Goal: Task Accomplishment & Management: Manage account settings

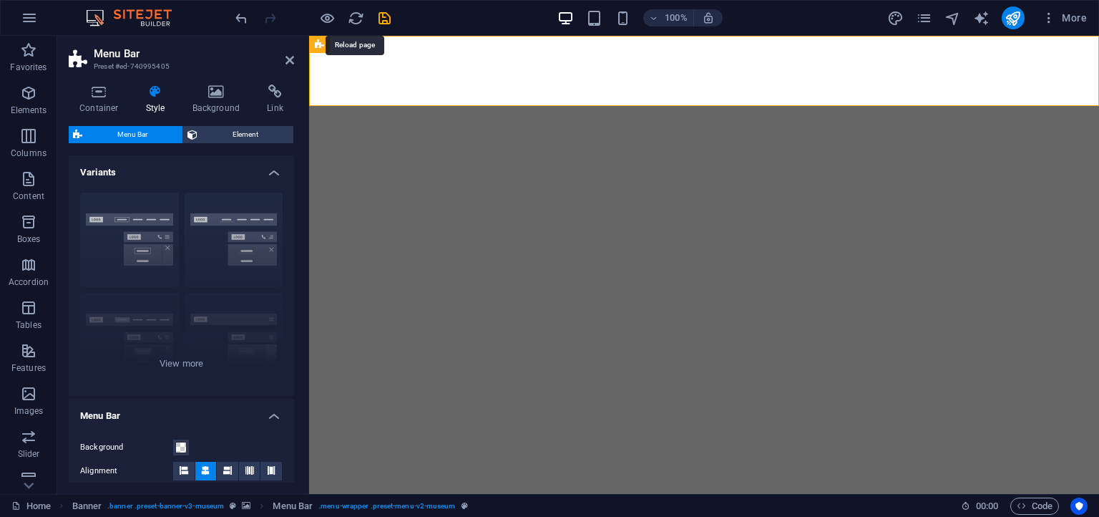
select select "rem"
select select "sticky_menu"
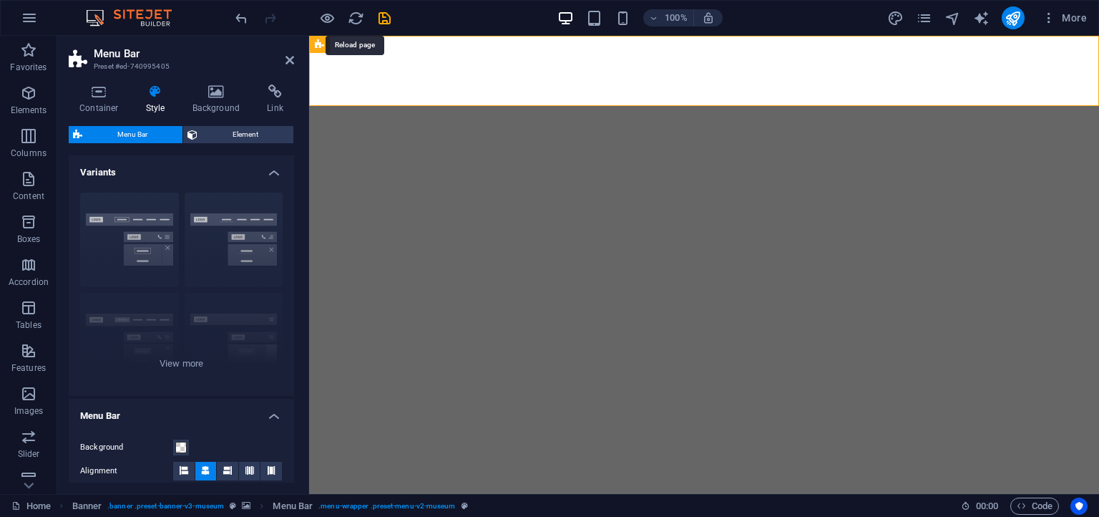
select select "px"
select select "hover_box_left"
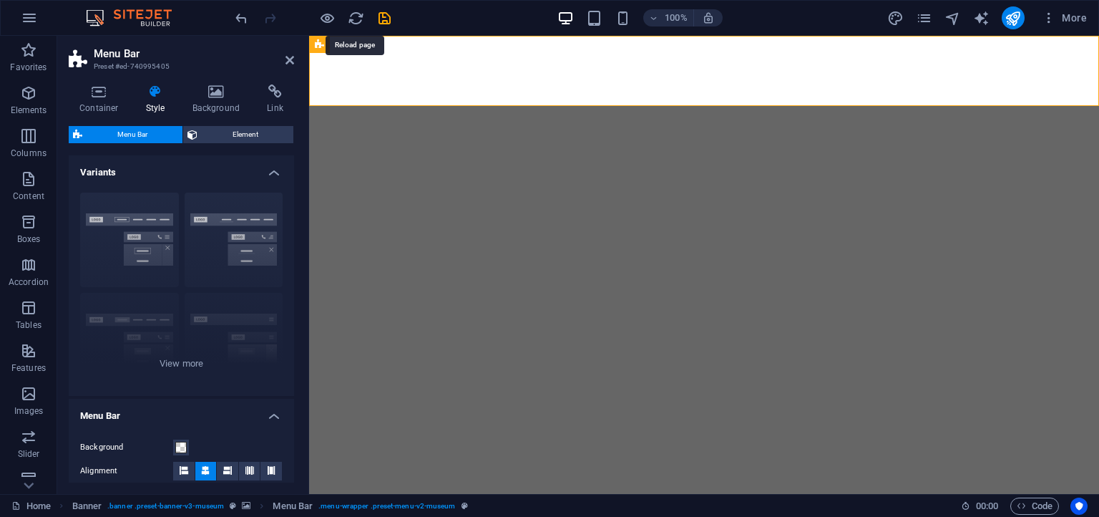
select select "px"
select select "rem"
select select
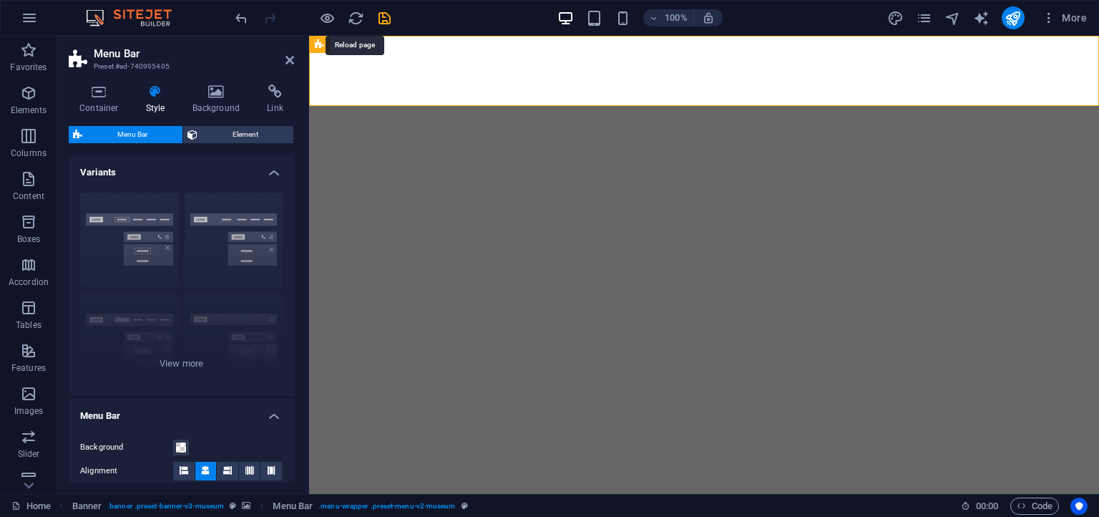
select select "px"
select select "rem"
select select "px"
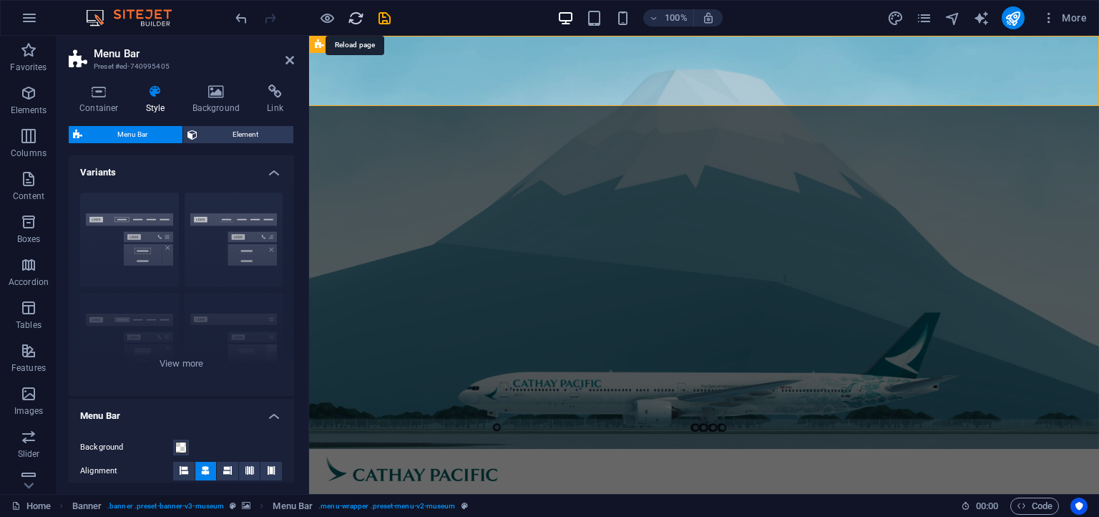
scroll to position [1196, 0]
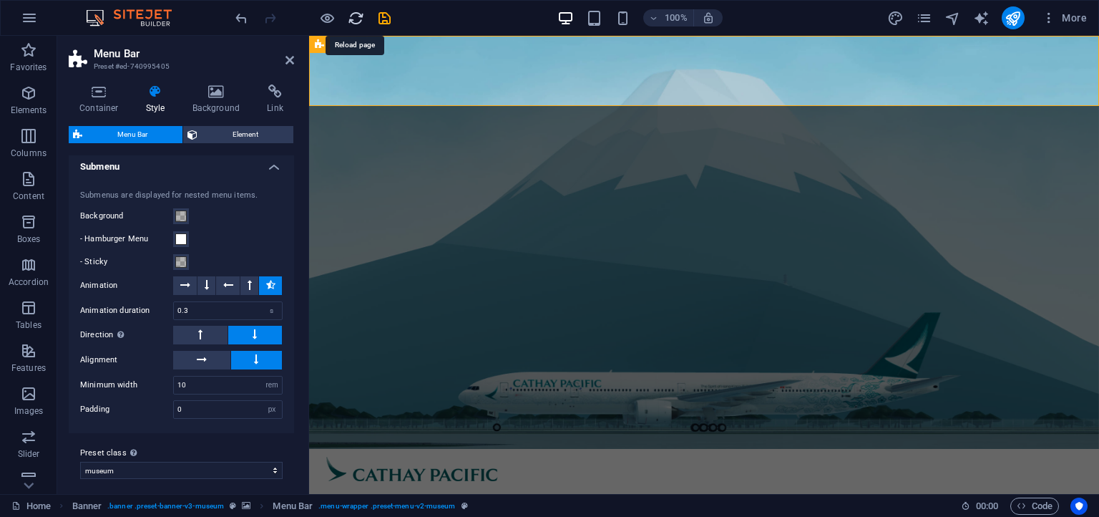
click at [353, 17] on icon "reload" at bounding box center [356, 18] width 16 height 16
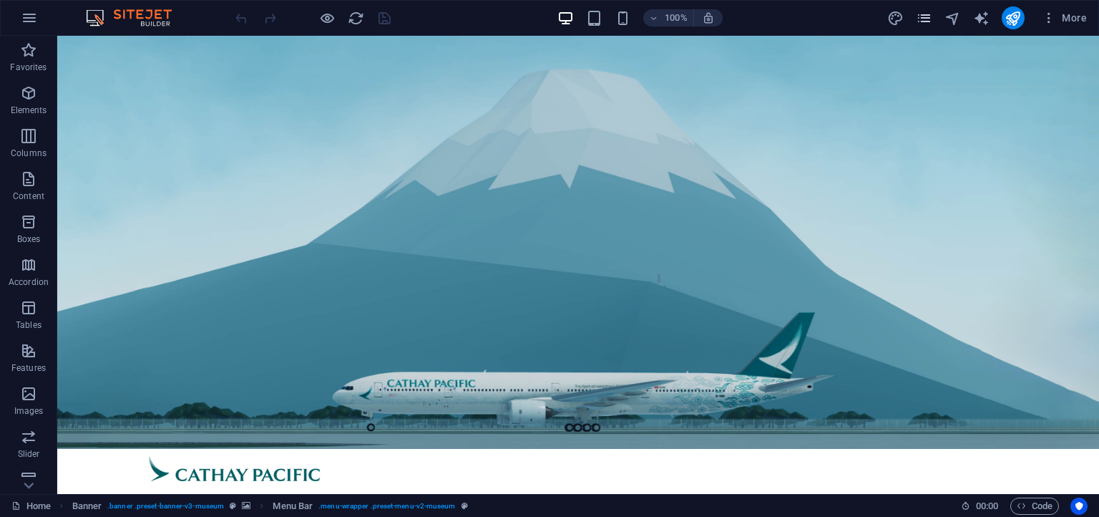
click at [923, 25] on icon "pages" at bounding box center [924, 18] width 16 height 16
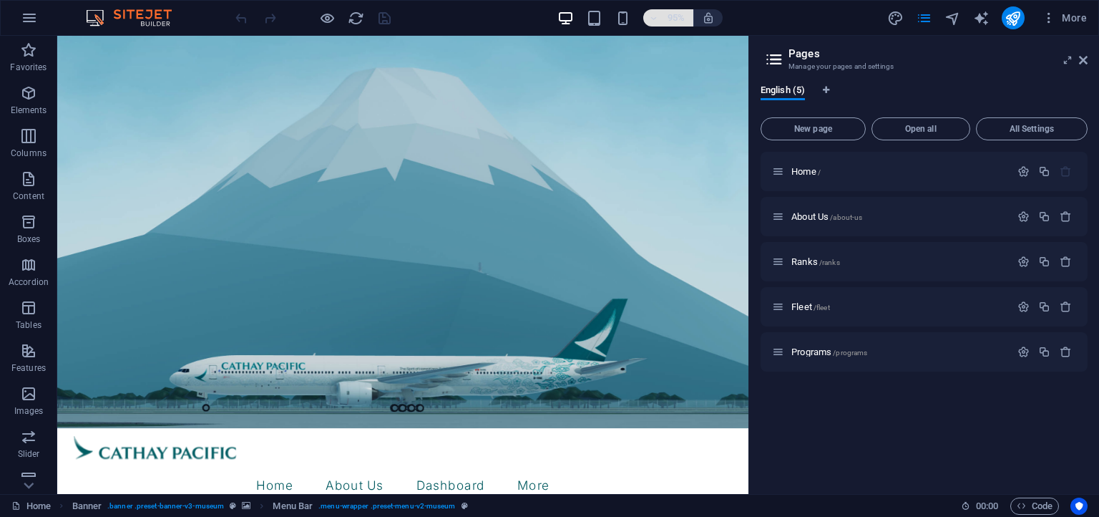
click at [666, 21] on h6 "95%" at bounding box center [676, 17] width 23 height 17
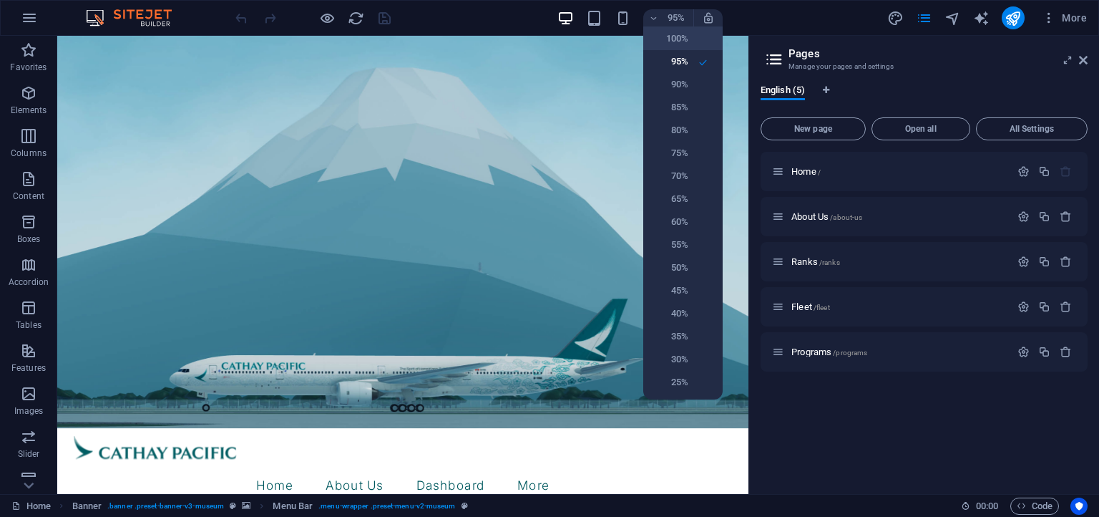
click at [670, 33] on h6 "100%" at bounding box center [670, 38] width 36 height 17
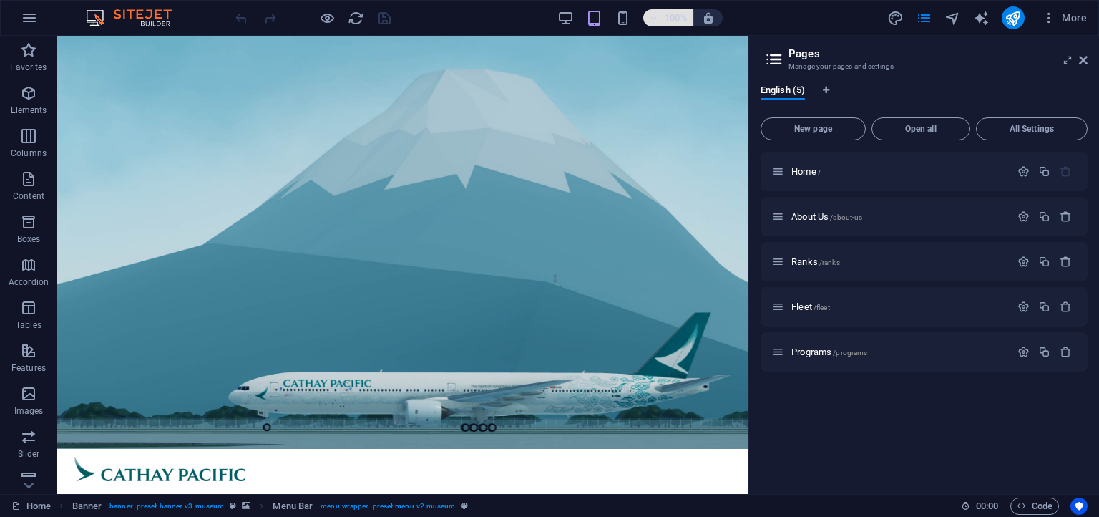
click at [668, 22] on h6 "100%" at bounding box center [676, 17] width 23 height 17
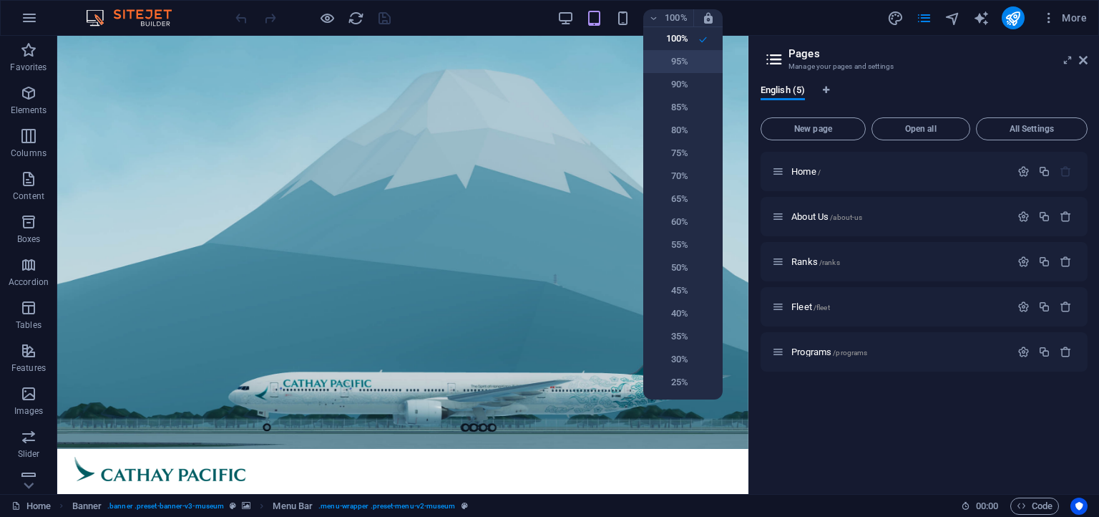
click at [680, 59] on h6 "95%" at bounding box center [670, 61] width 36 height 17
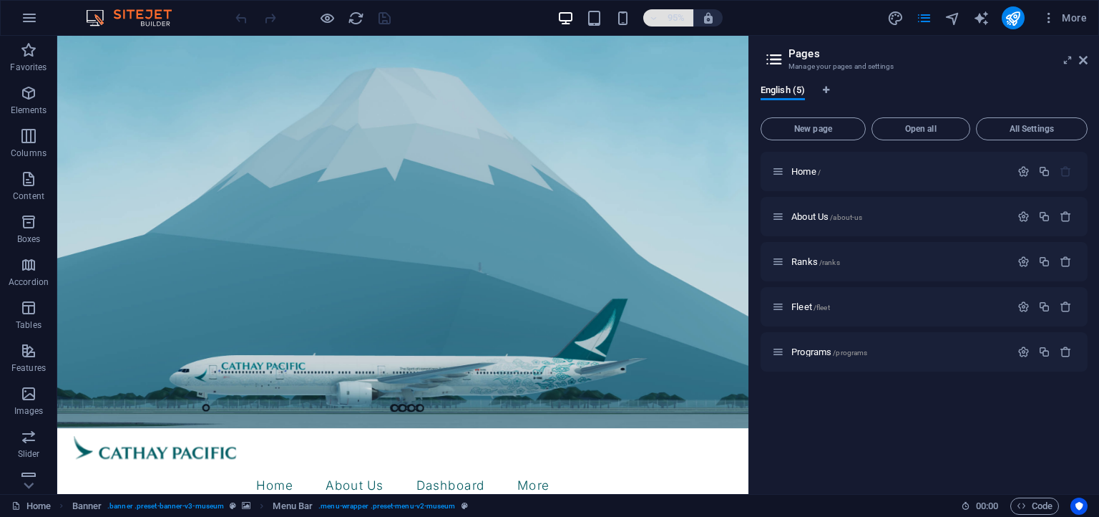
click at [670, 19] on h6 "95%" at bounding box center [676, 17] width 23 height 17
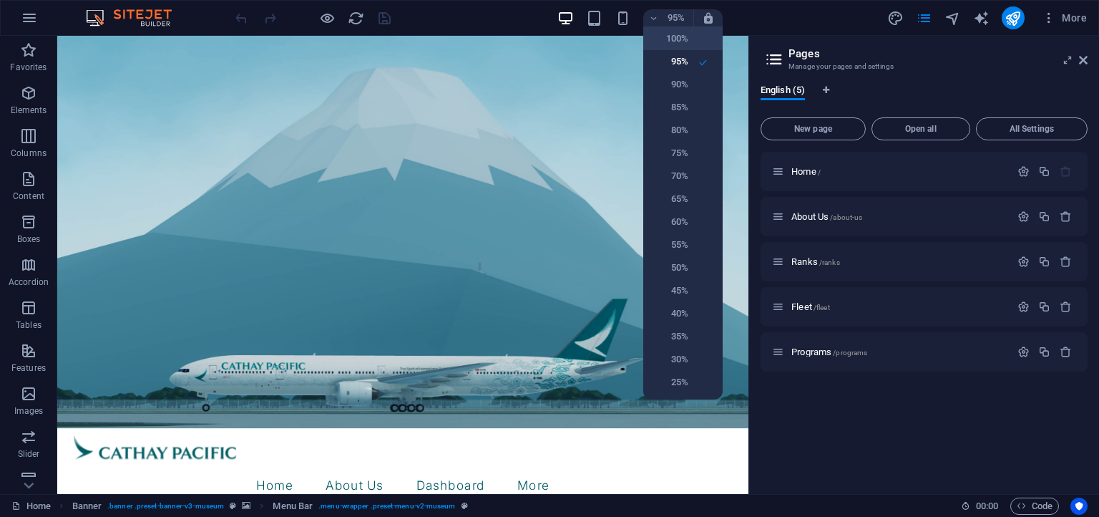
click at [685, 47] on h6 "100%" at bounding box center [670, 38] width 36 height 17
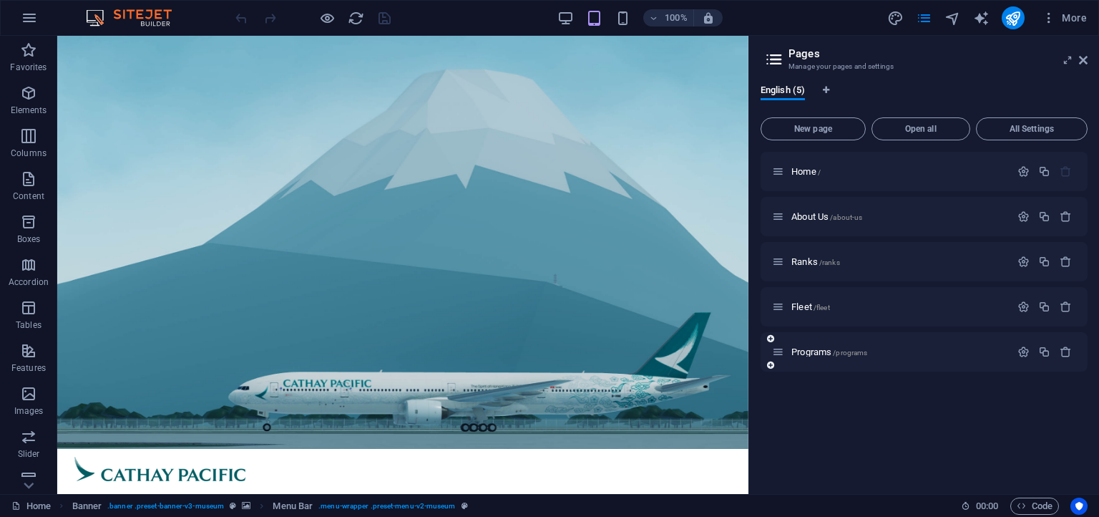
click at [768, 367] on icon at bounding box center [770, 365] width 7 height 9
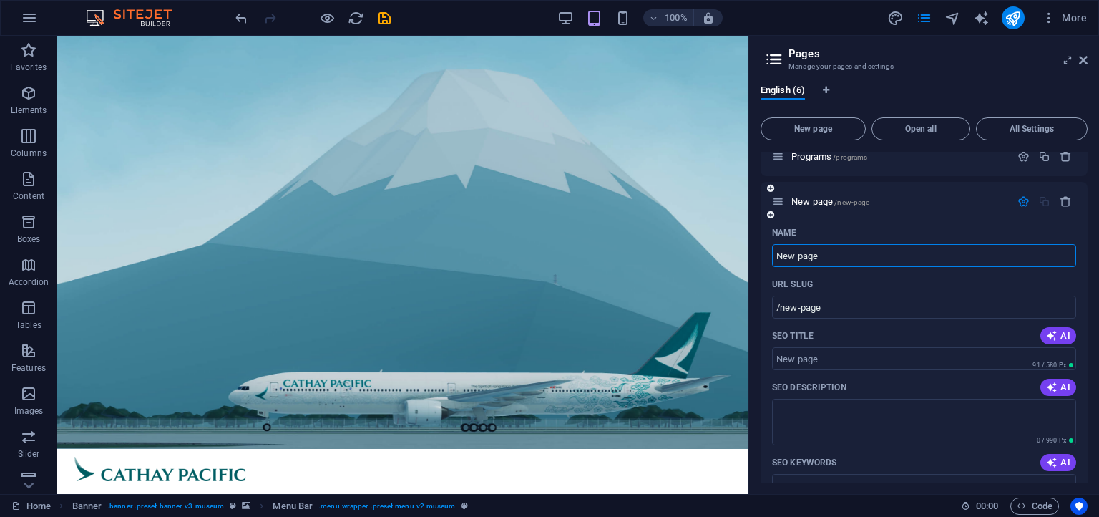
scroll to position [130, 0]
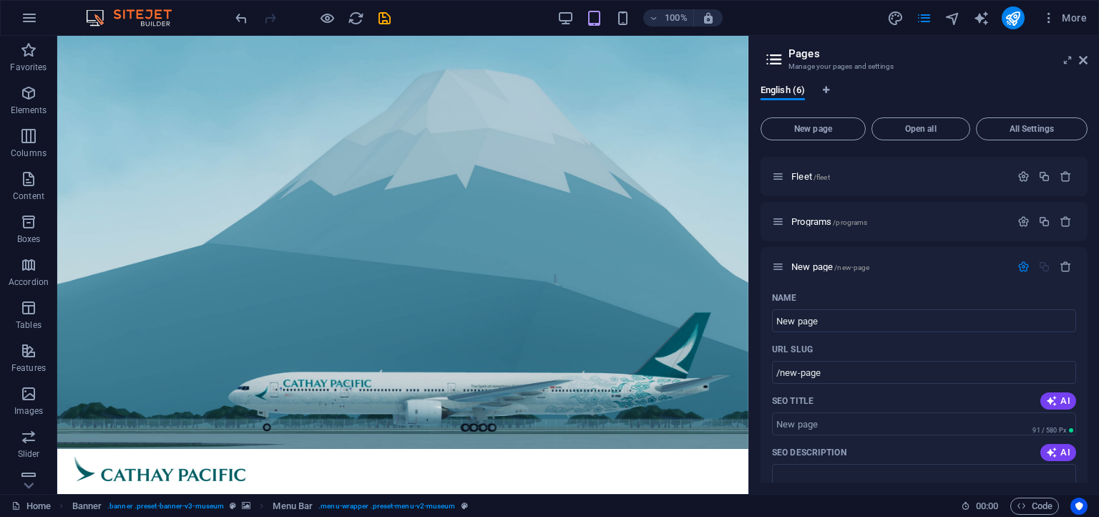
click at [1043, 90] on div "English (6)" at bounding box center [923, 97] width 327 height 27
click at [858, 376] on input "/new-page" at bounding box center [924, 372] width 304 height 23
type input "/hubs"
click at [856, 320] on input "New page" at bounding box center [924, 320] width 304 height 23
type input "hub"
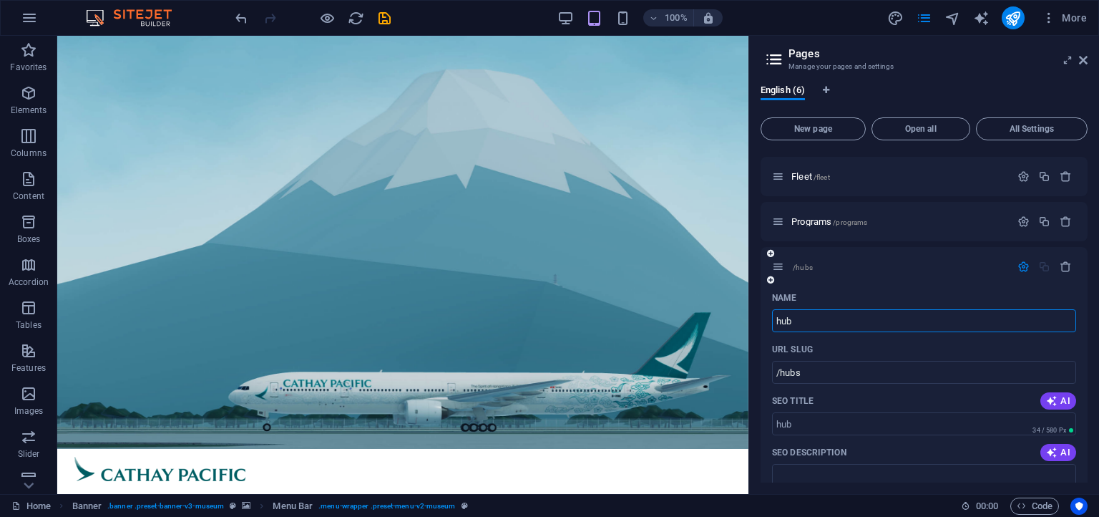
type input "hub"
type input "h"
type input "H"
type input "Hubs"
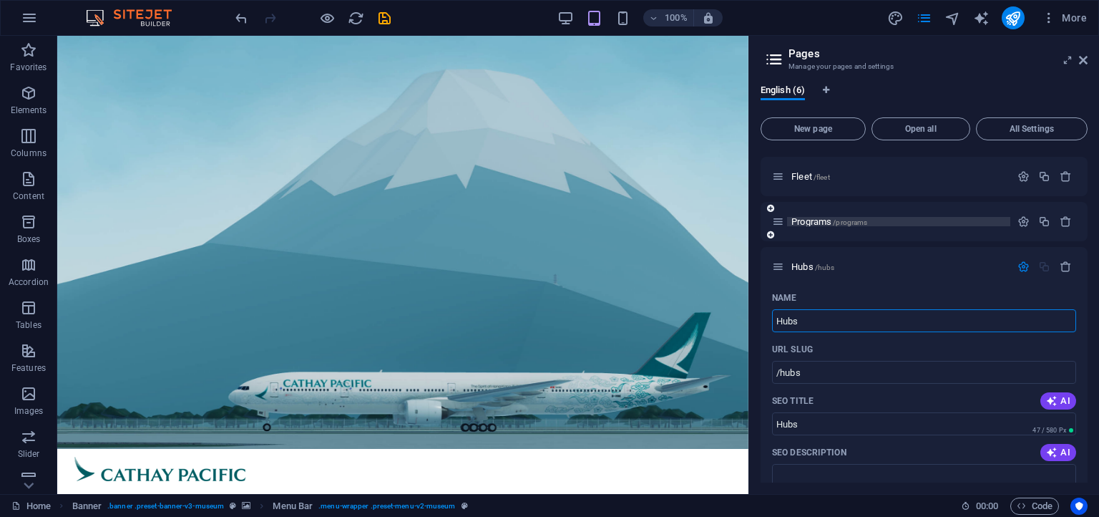
click at [816, 225] on span "Programs /programs" at bounding box center [829, 221] width 76 height 11
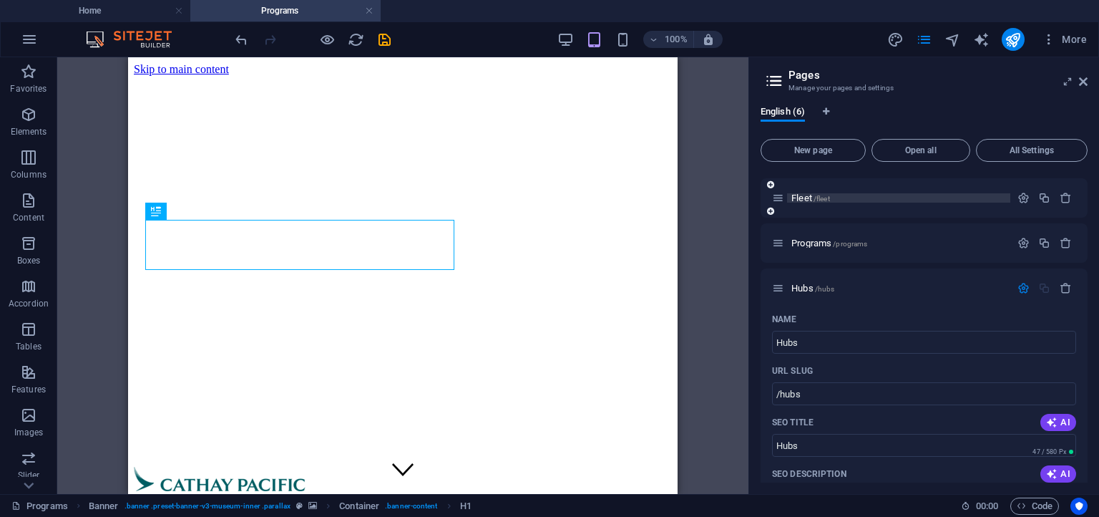
scroll to position [0, 0]
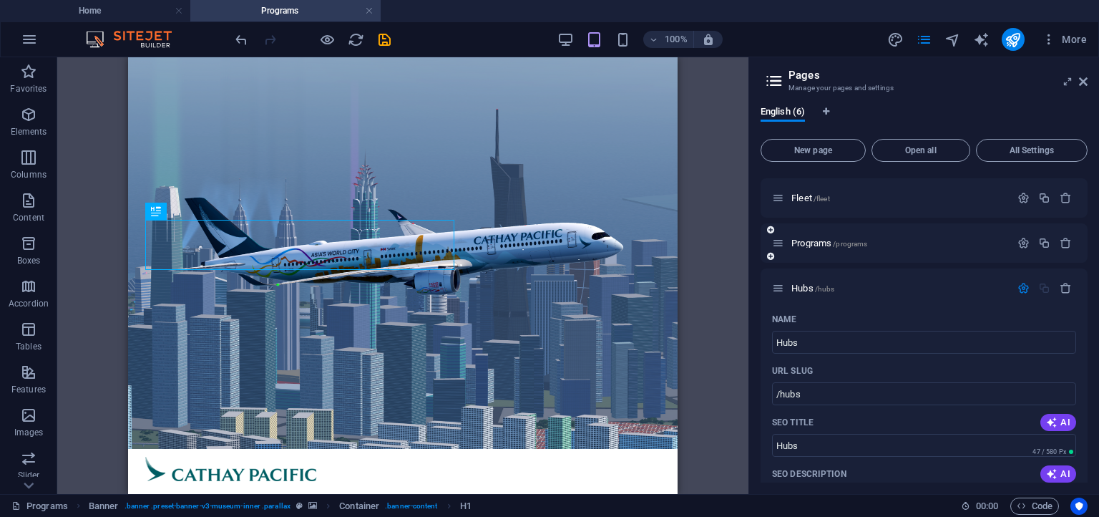
click at [780, 245] on icon at bounding box center [778, 243] width 12 height 12
click at [886, 242] on p "Programs /programs" at bounding box center [898, 242] width 215 height 9
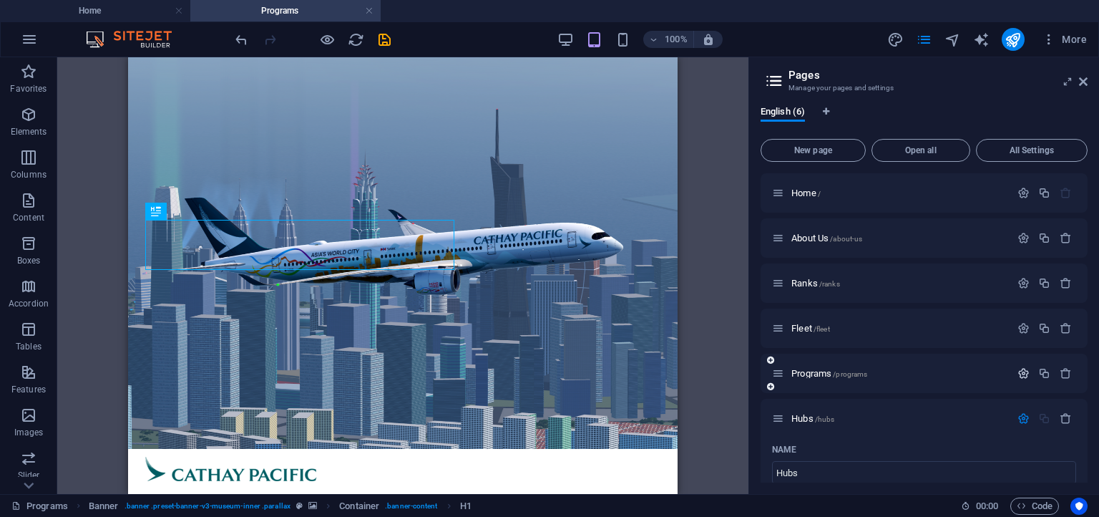
click at [1020, 378] on icon "button" at bounding box center [1023, 373] width 12 height 12
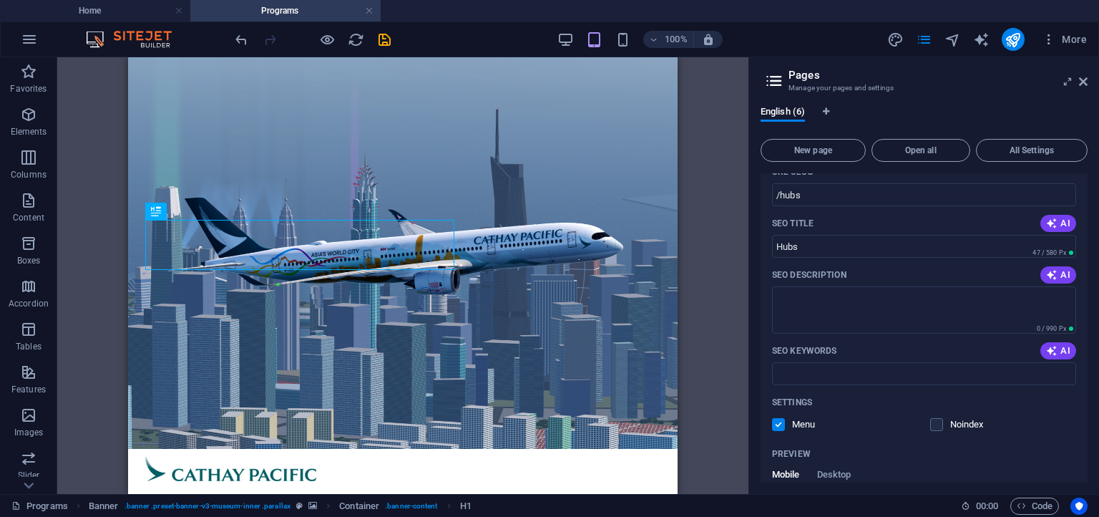
scroll to position [999, 0]
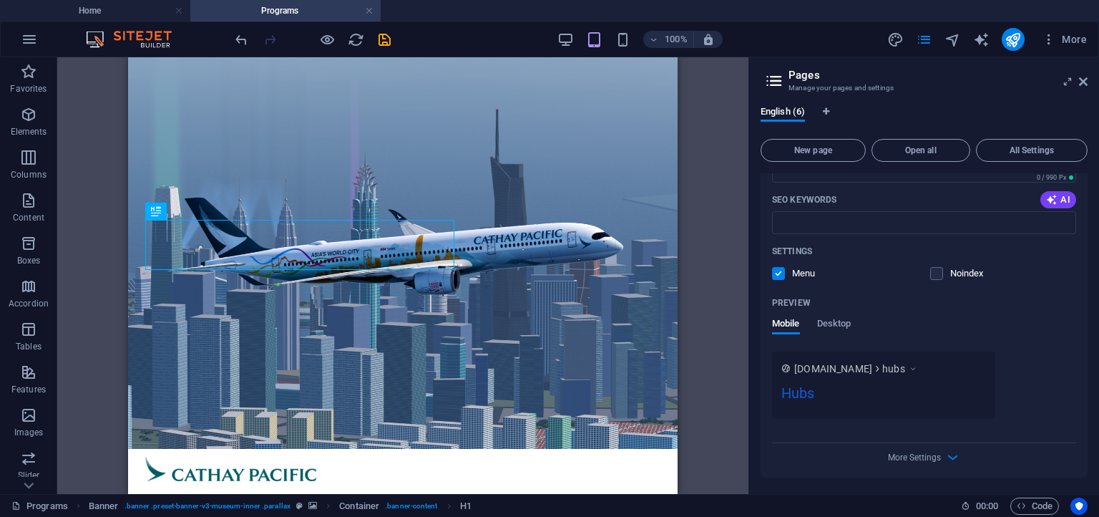
click at [923, 465] on div "Name Hubs ​ URL SLUG /hubs ​ SEO Title AI Hubs ​ 47 / 580 Px SEO Description AI…" at bounding box center [923, 217] width 327 height 519
click at [926, 452] on span "More Settings" at bounding box center [914, 457] width 53 height 10
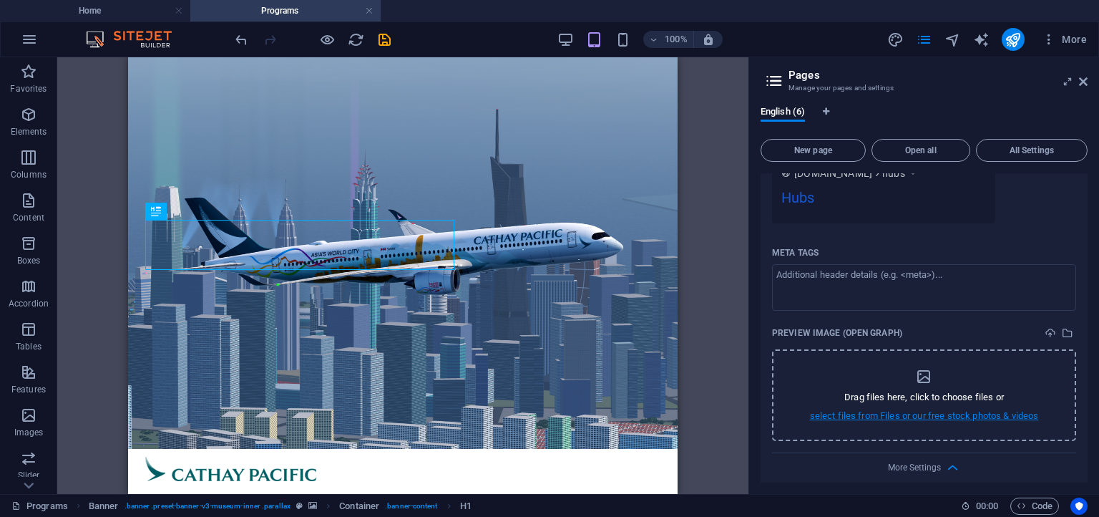
scroll to position [1064, 0]
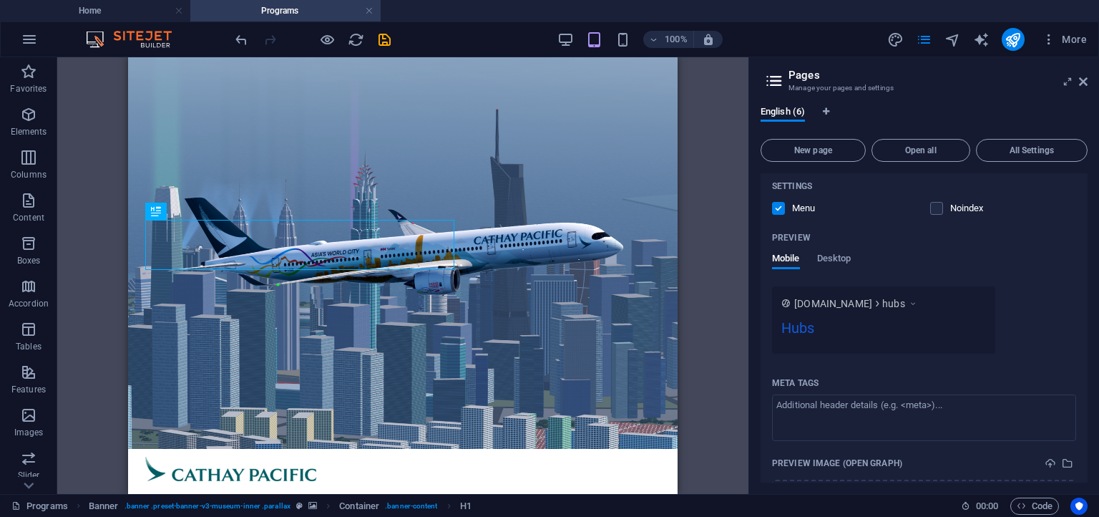
click at [779, 207] on label at bounding box center [778, 208] width 13 height 13
click at [0, 0] on input "checkbox" at bounding box center [0, 0] width 0 height 0
click at [781, 210] on label at bounding box center [778, 208] width 13 height 13
click at [0, 0] on input "checkbox" at bounding box center [0, 0] width 0 height 0
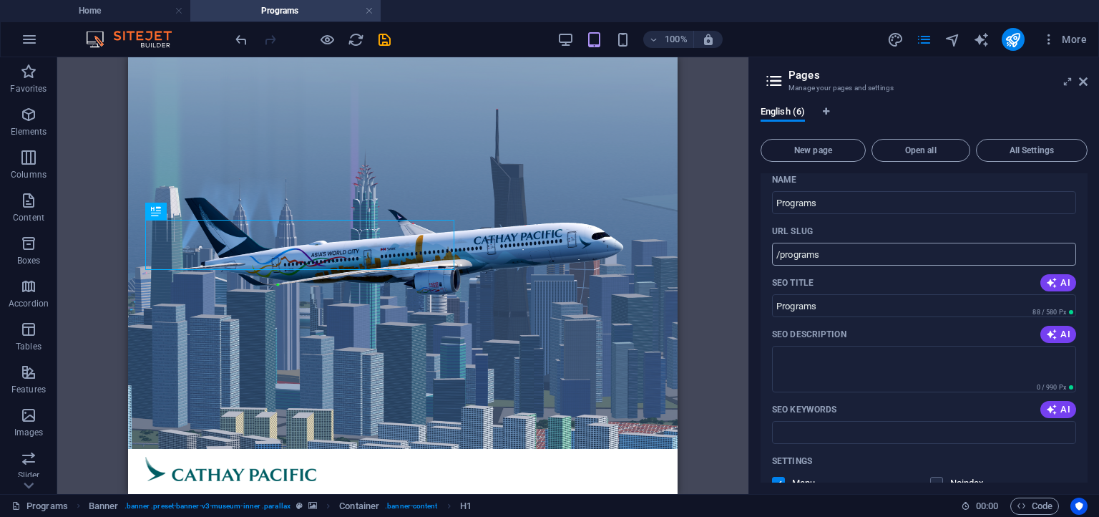
scroll to position [160, 0]
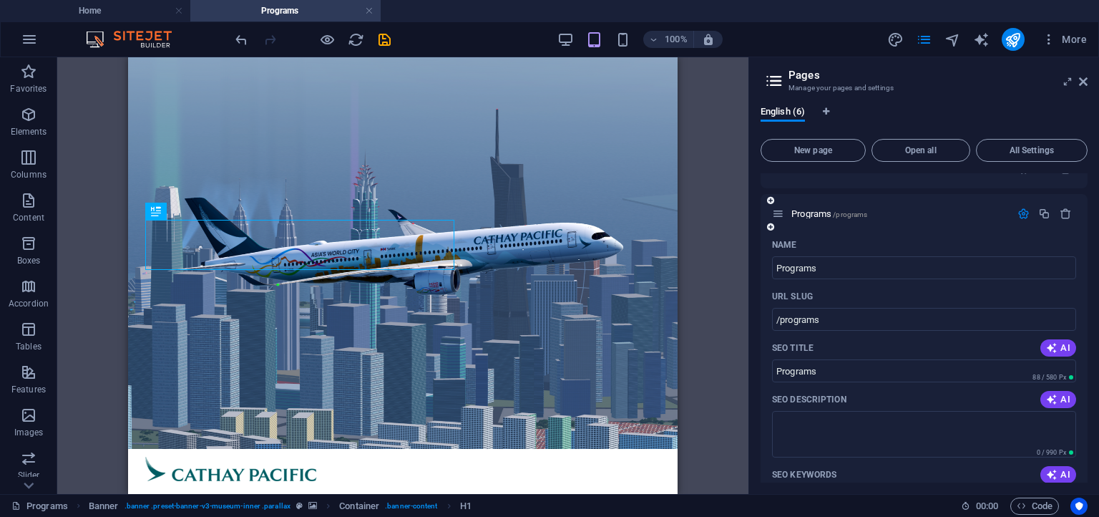
click at [1022, 212] on icon "button" at bounding box center [1023, 213] width 12 height 12
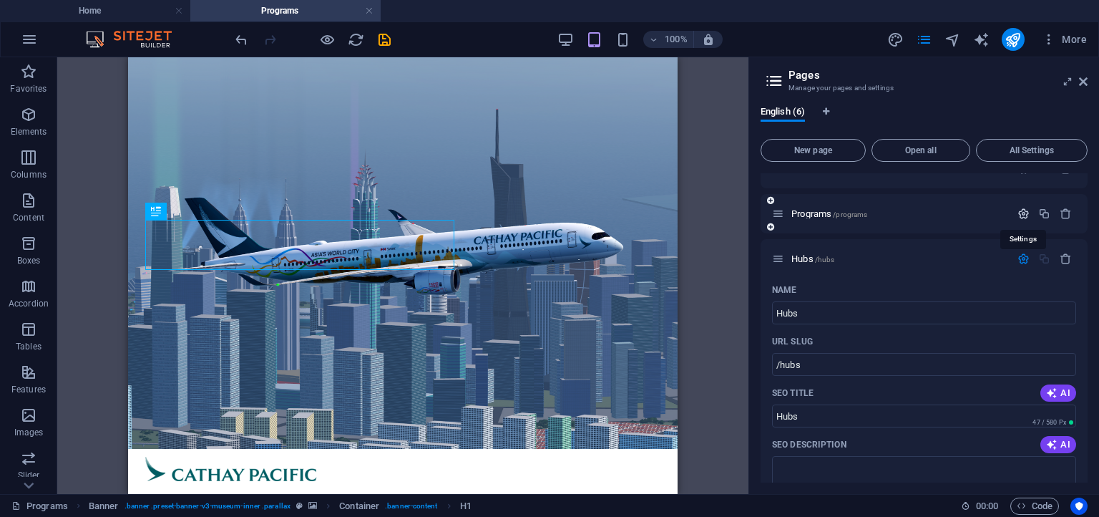
click at [1022, 212] on icon "button" at bounding box center [1023, 213] width 12 height 12
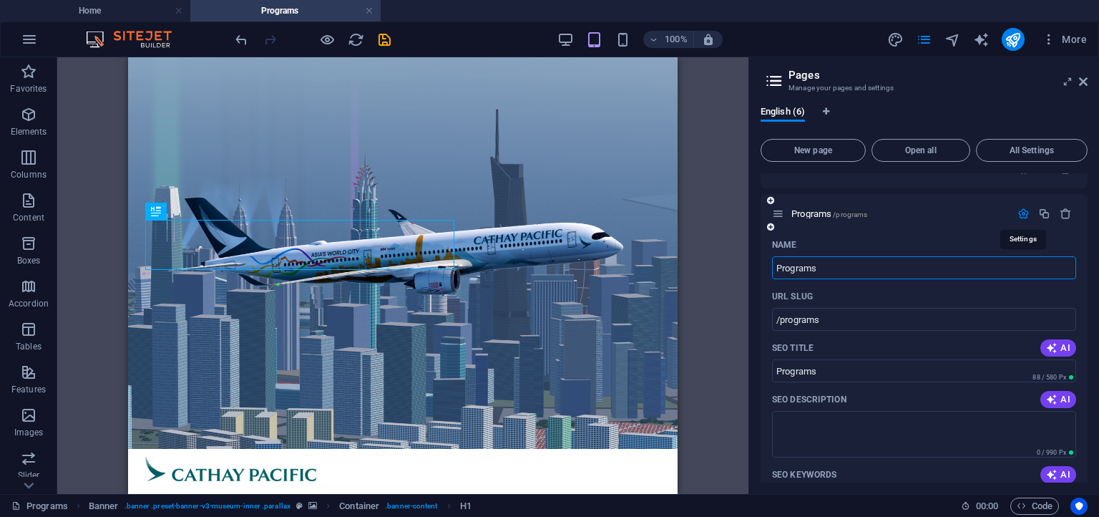
click at [1022, 212] on icon "button" at bounding box center [1023, 213] width 12 height 12
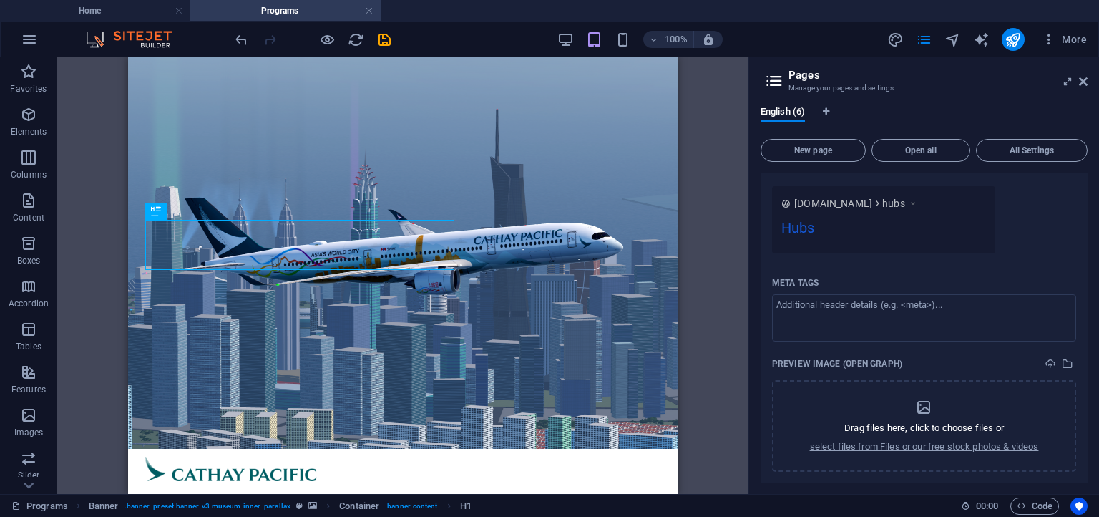
scroll to position [620, 0]
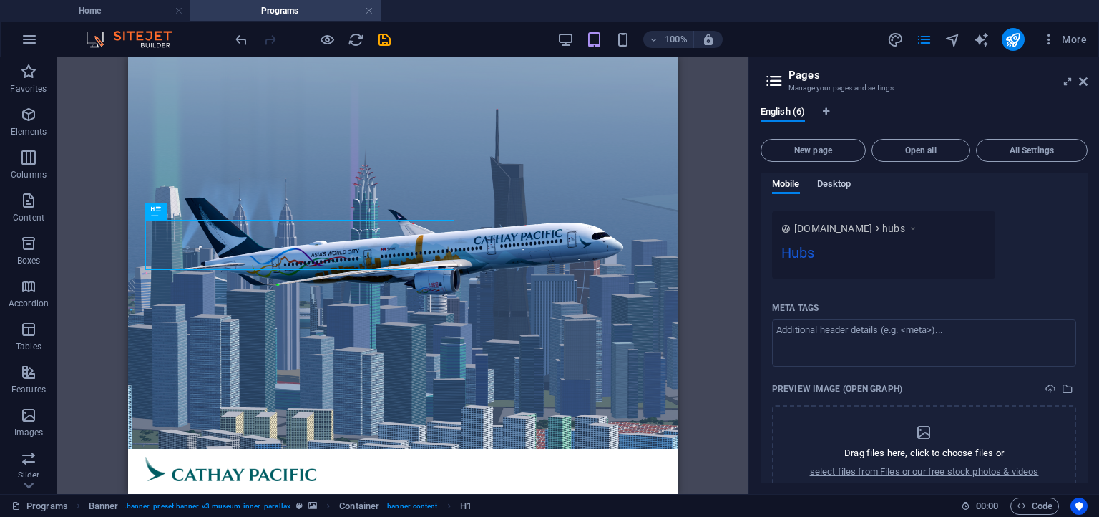
click at [840, 188] on span "Desktop" at bounding box center [834, 185] width 34 height 20
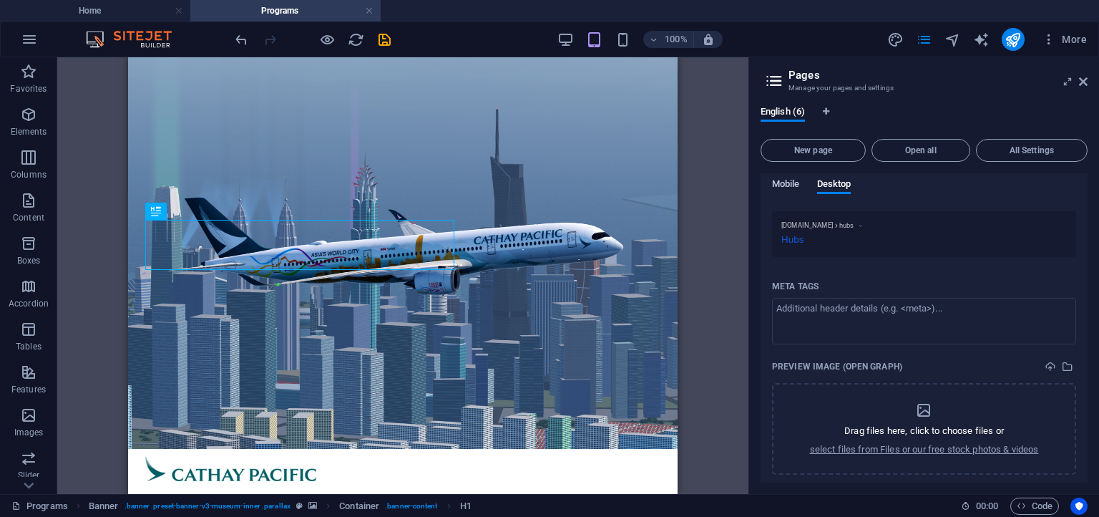
click at [783, 190] on span "Mobile" at bounding box center [786, 185] width 28 height 20
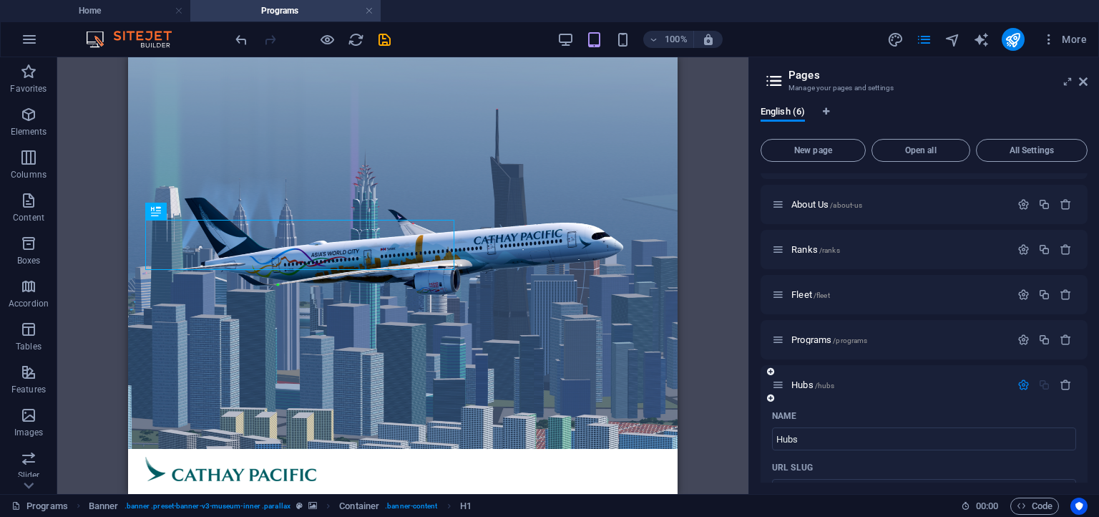
scroll to position [32, 0]
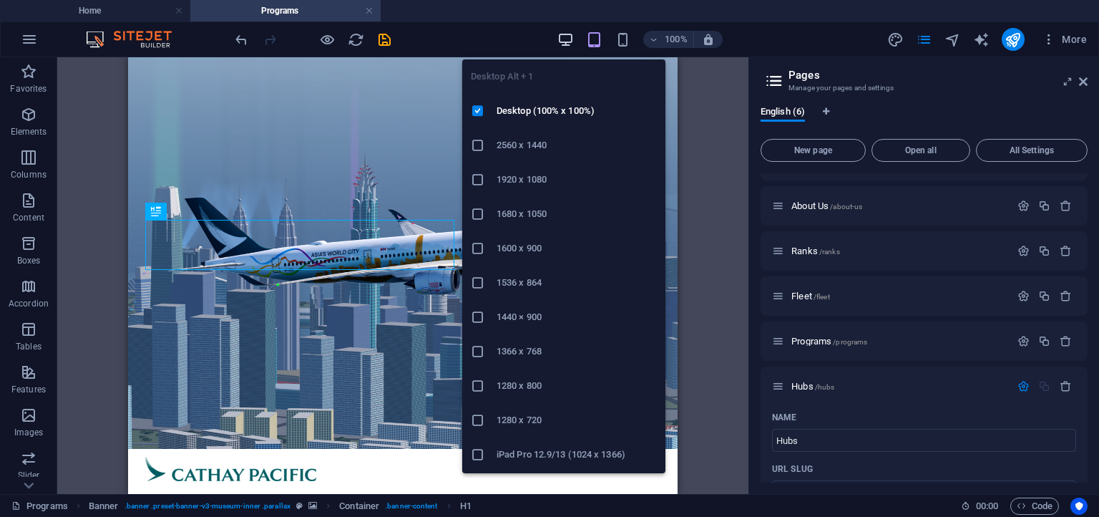
click at [561, 47] on icon "button" at bounding box center [565, 39] width 16 height 16
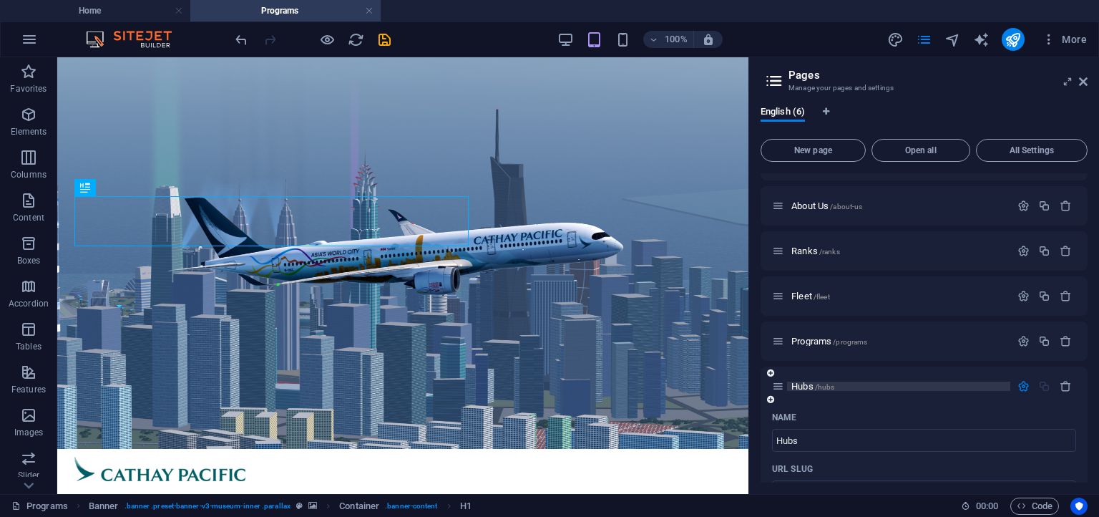
click at [837, 381] on div "Hubs /hubs" at bounding box center [891, 386] width 238 height 16
click at [837, 381] on p "Hubs /hubs" at bounding box center [898, 385] width 215 height 9
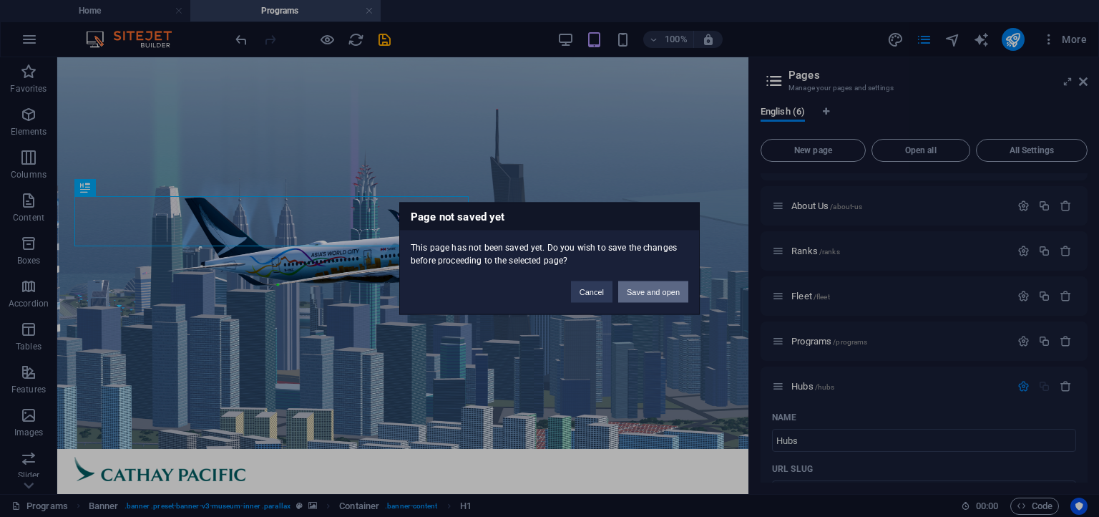
click at [657, 296] on button "Save and open" at bounding box center [653, 291] width 70 height 21
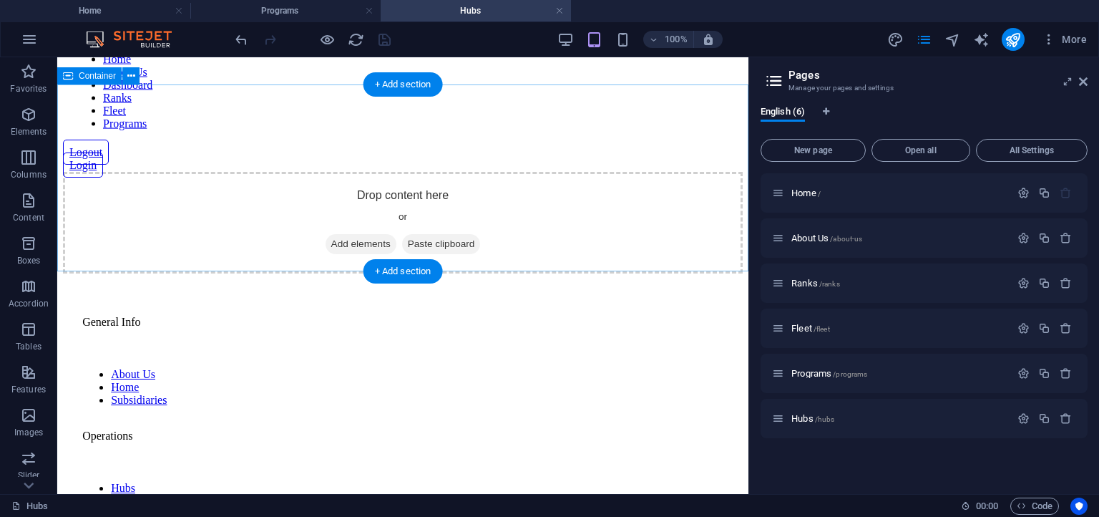
scroll to position [0, 0]
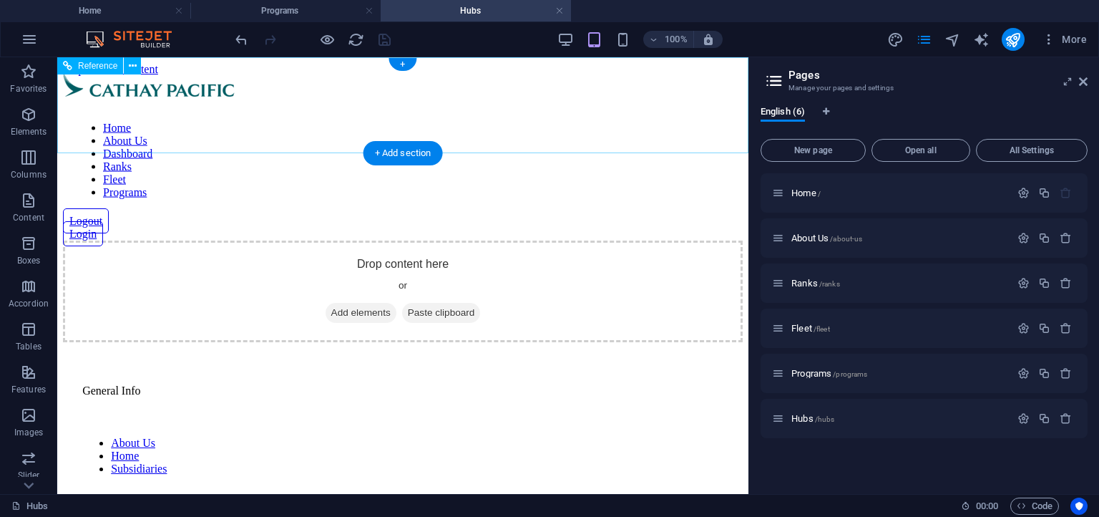
click at [564, 139] on div "Home About Us Dashboard Ranks Fleet Programs Logout Login" at bounding box center [403, 158] width 680 height 165
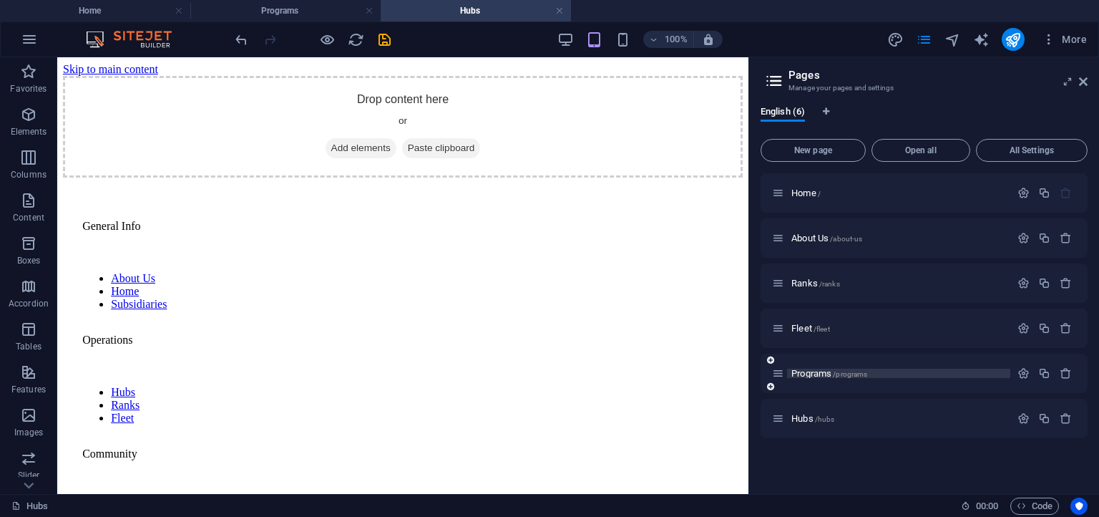
click at [838, 371] on span "/programs" at bounding box center [850, 374] width 34 height 8
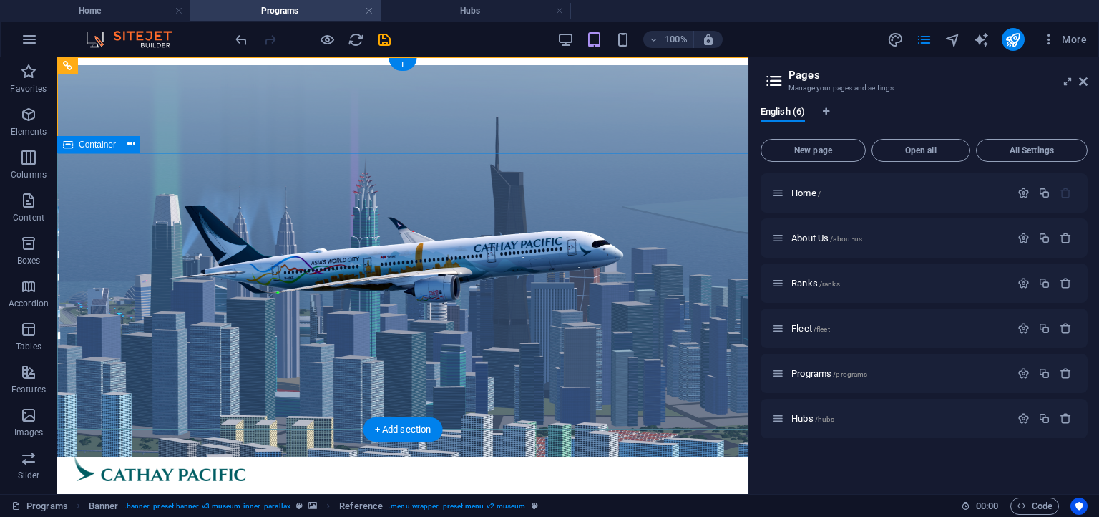
scroll to position [75, 0]
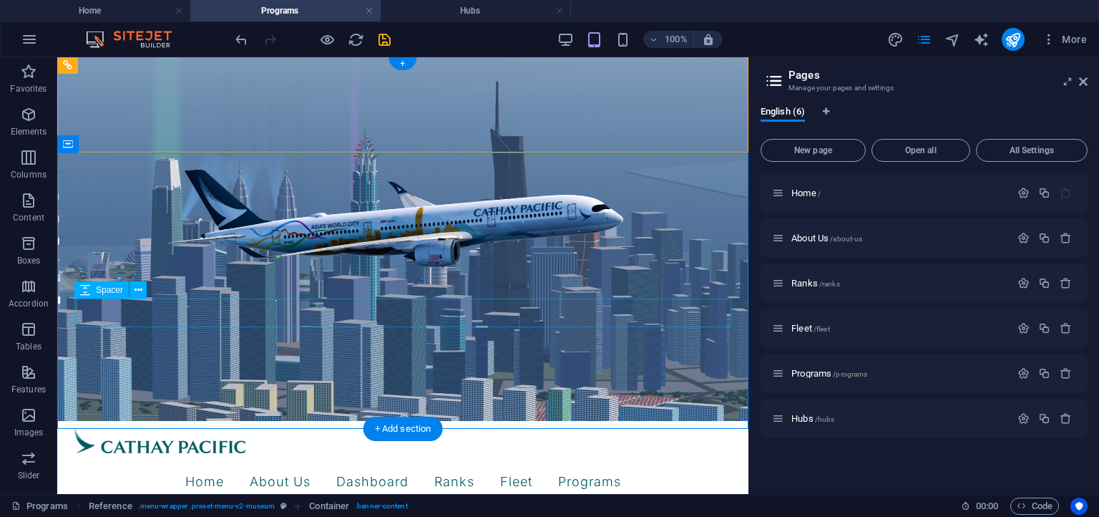
scroll to position [0, 0]
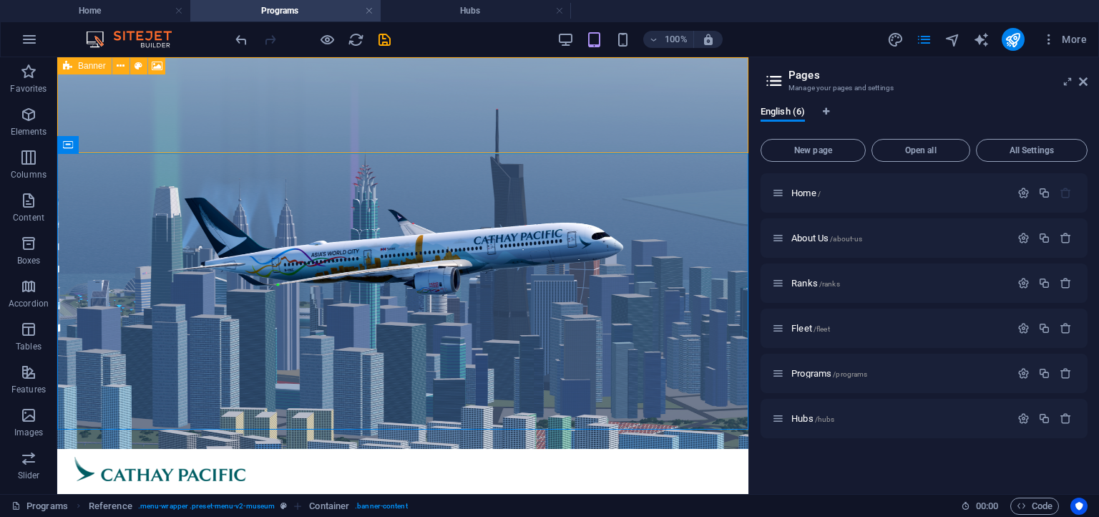
click at [84, 64] on span "Banner" at bounding box center [92, 66] width 28 height 9
click at [77, 145] on div "Container" at bounding box center [89, 144] width 64 height 17
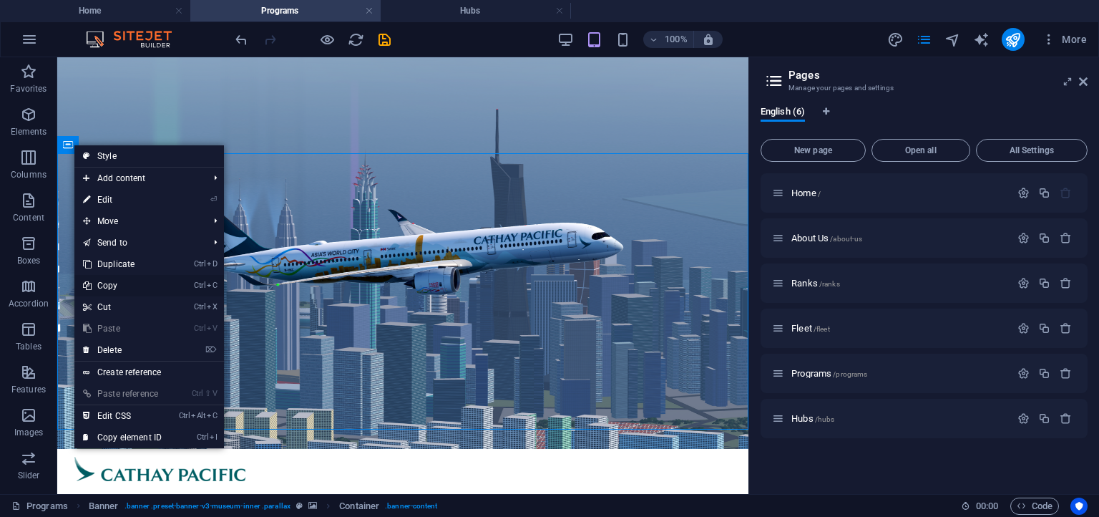
click at [136, 281] on link "Ctrl C Copy" at bounding box center [122, 285] width 96 height 21
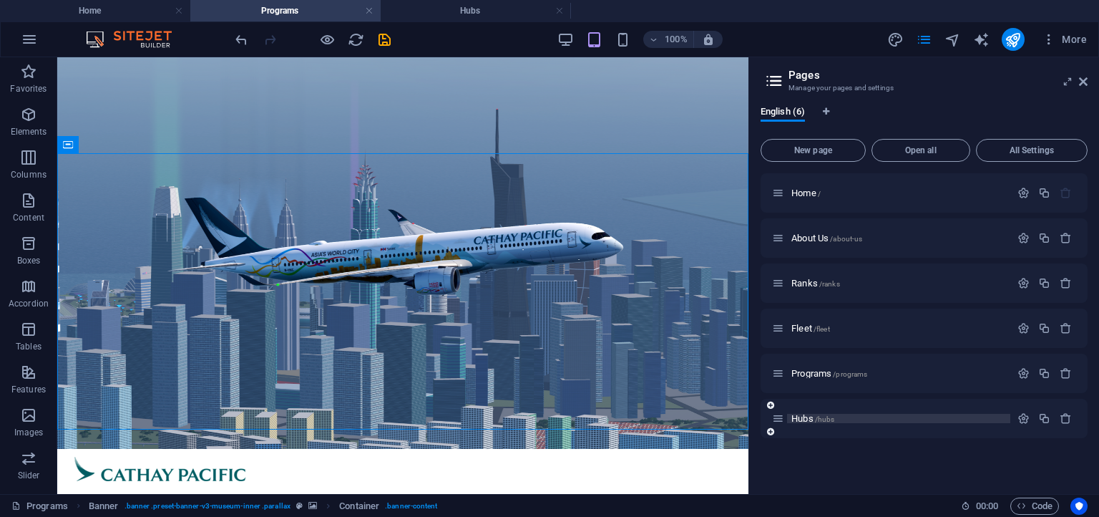
click at [909, 418] on p "Hubs /hubs" at bounding box center [898, 417] width 215 height 9
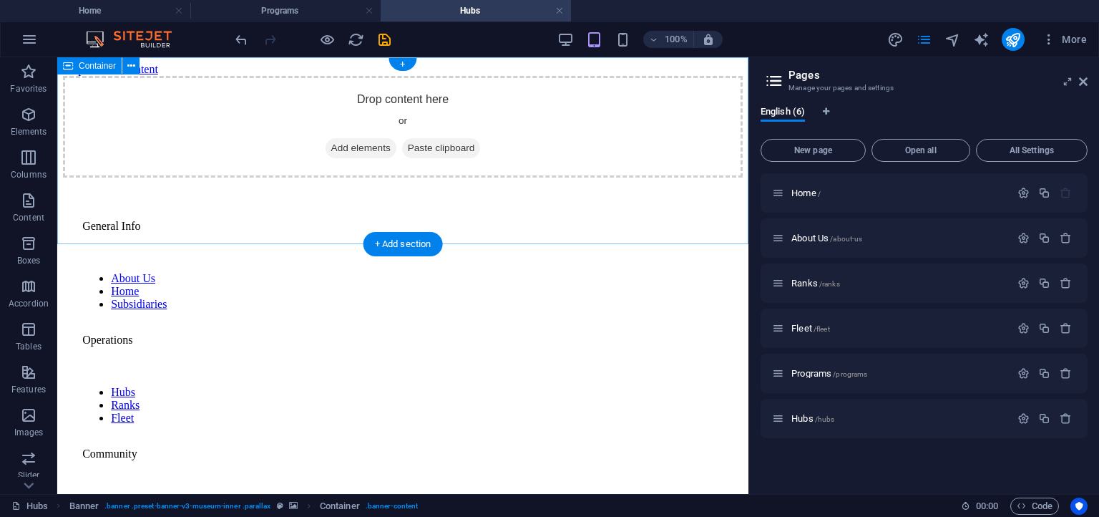
click at [534, 122] on div "Drop content here or Add elements Paste clipboard" at bounding box center [403, 127] width 680 height 102
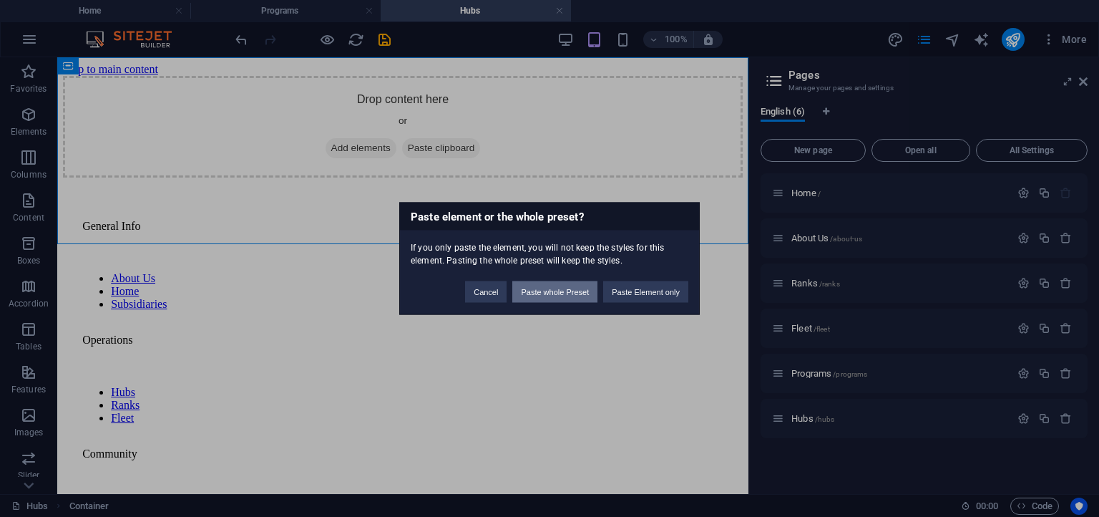
click at [579, 291] on button "Paste whole Preset" at bounding box center [554, 291] width 85 height 21
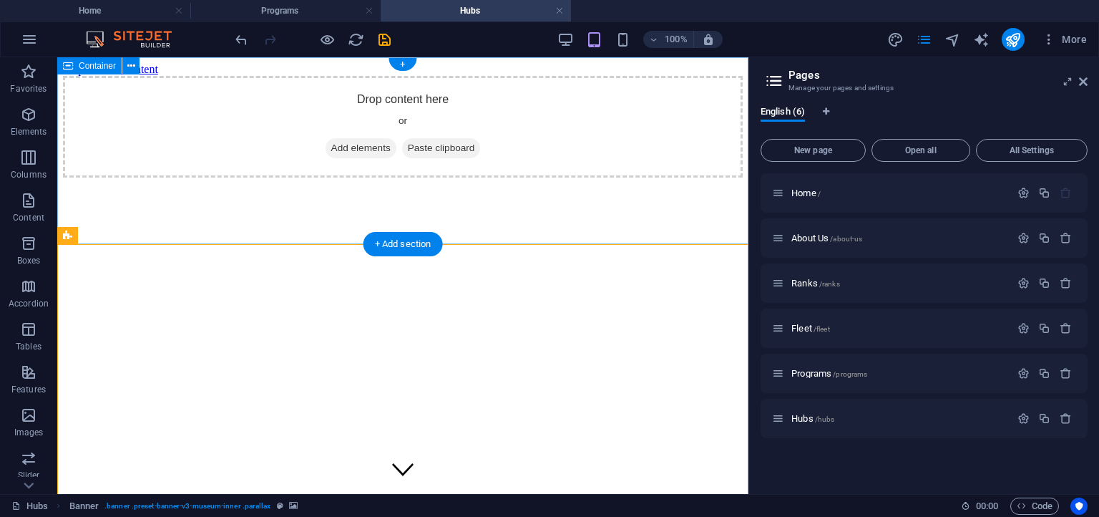
click at [607, 177] on div "Drop content here or Add elements Paste clipboard" at bounding box center [403, 127] width 680 height 102
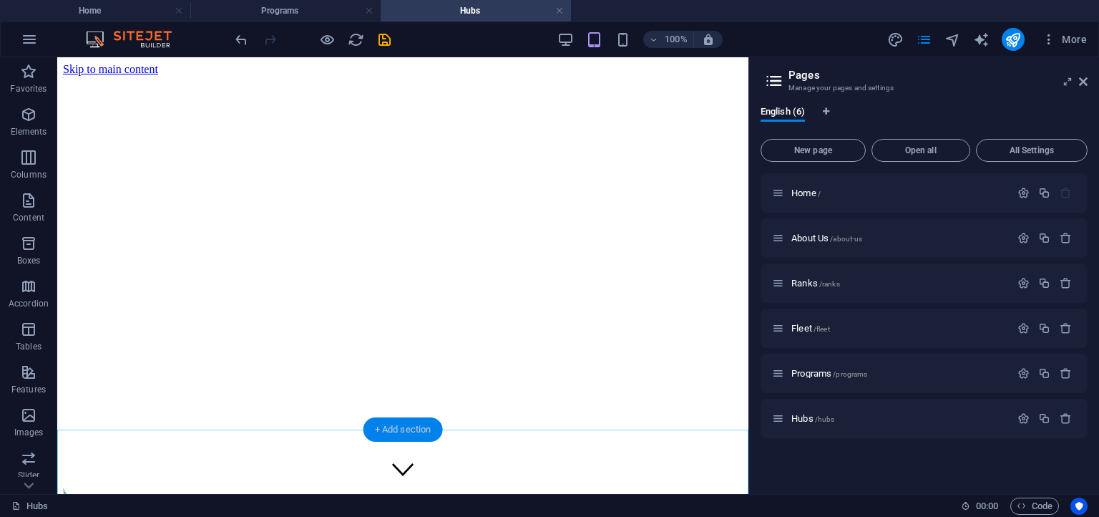
drag, startPoint x: 424, startPoint y: 430, endPoint x: 279, endPoint y: 241, distance: 237.8
click at [424, 430] on div "+ Add section" at bounding box center [402, 429] width 79 height 24
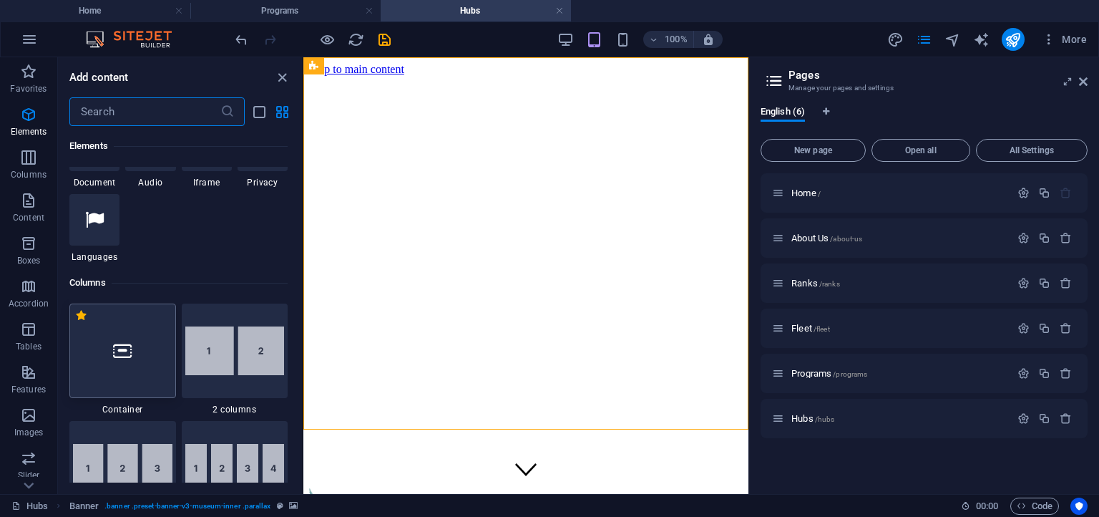
scroll to position [559, 0]
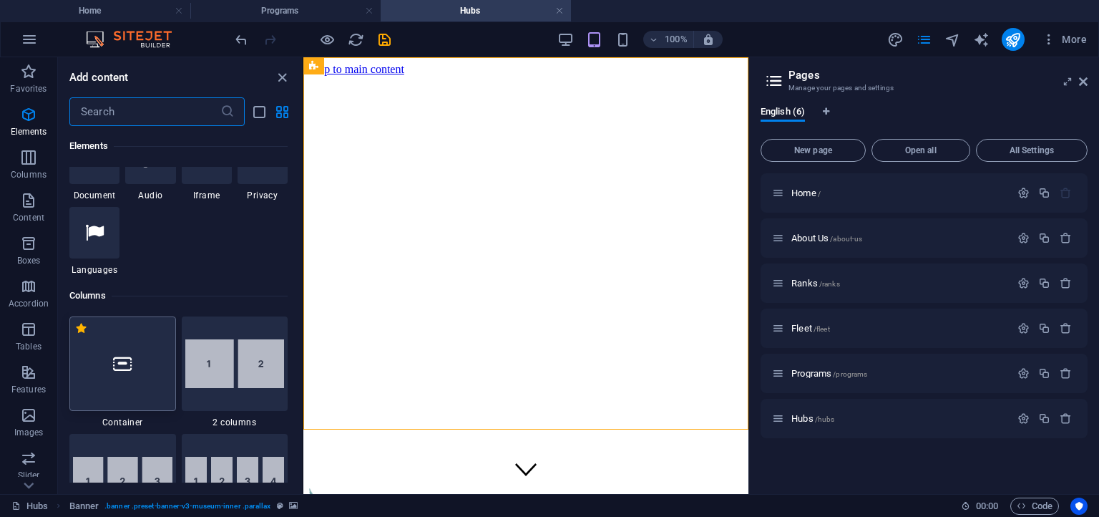
click at [148, 361] on div at bounding box center [122, 363] width 107 height 94
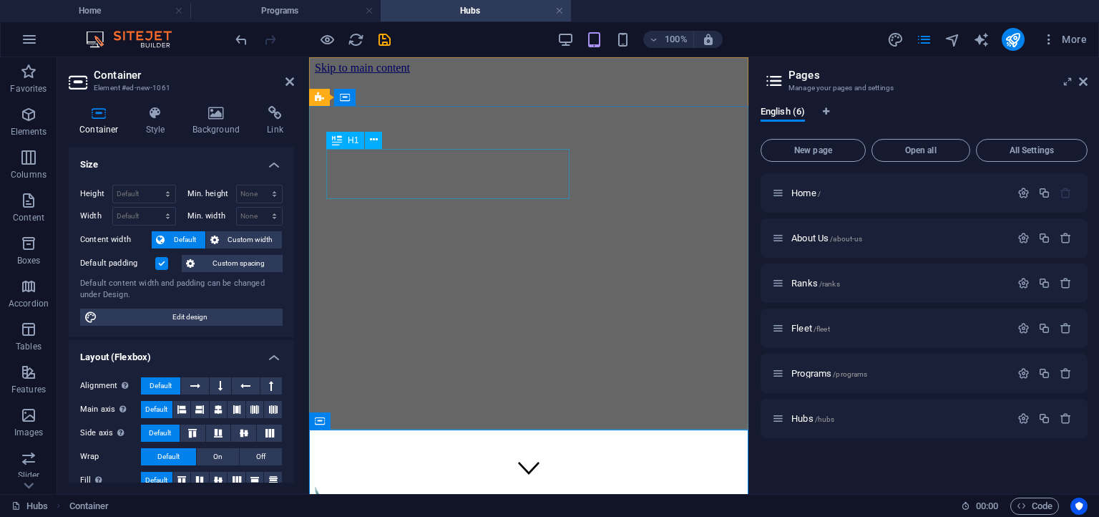
scroll to position [0, 0]
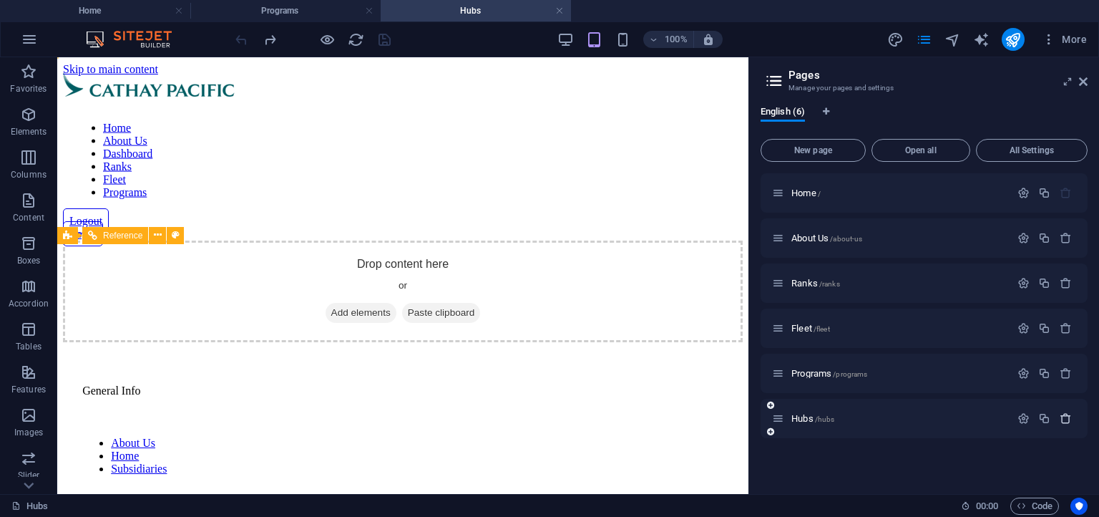
click at [1061, 414] on icon "button" at bounding box center [1065, 418] width 12 height 12
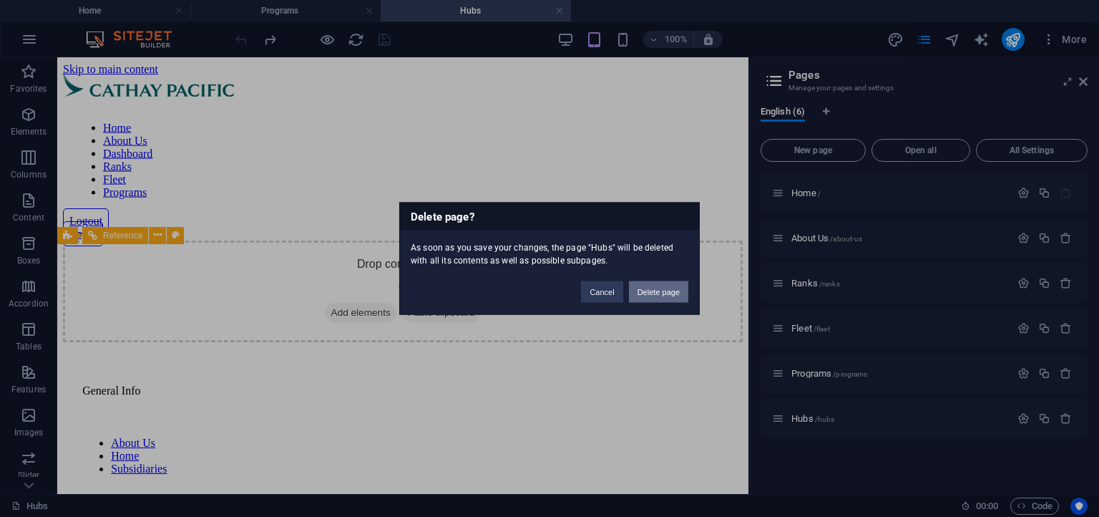
drag, startPoint x: 608, startPoint y: 238, endPoint x: 652, endPoint y: 292, distance: 70.2
click at [652, 292] on button "Delete page" at bounding box center [658, 291] width 59 height 21
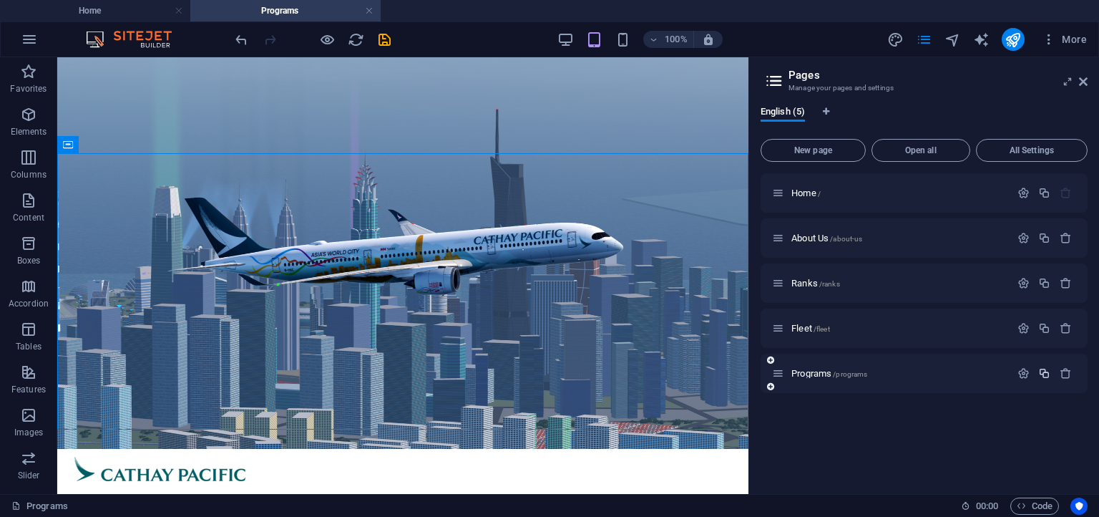
click at [1039, 375] on icon "button" at bounding box center [1044, 373] width 12 height 12
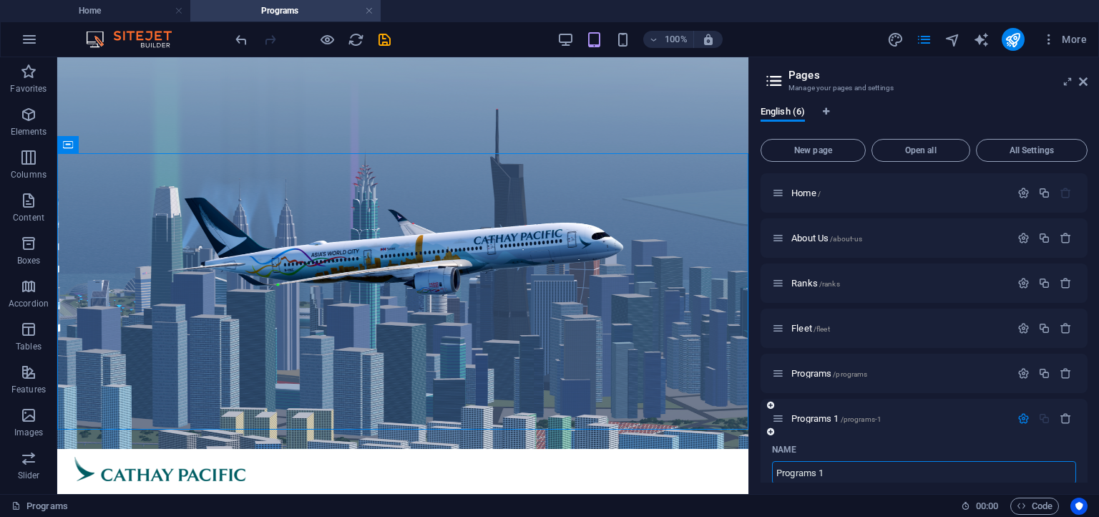
scroll to position [130, 0]
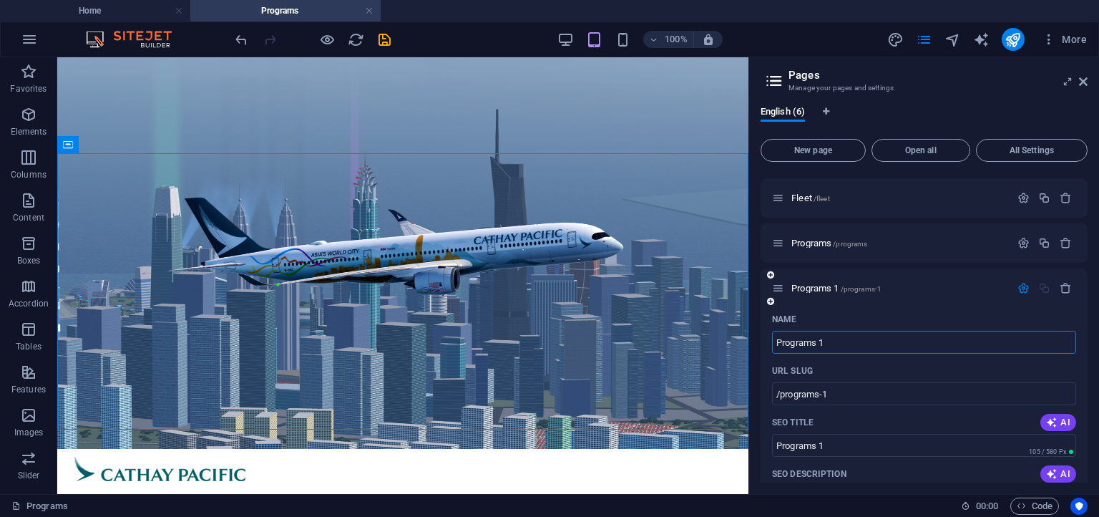
click at [846, 342] on input "Programs 1" at bounding box center [924, 342] width 304 height 23
type input "P"
type input "H"
type input "/"
type input "Hubs"
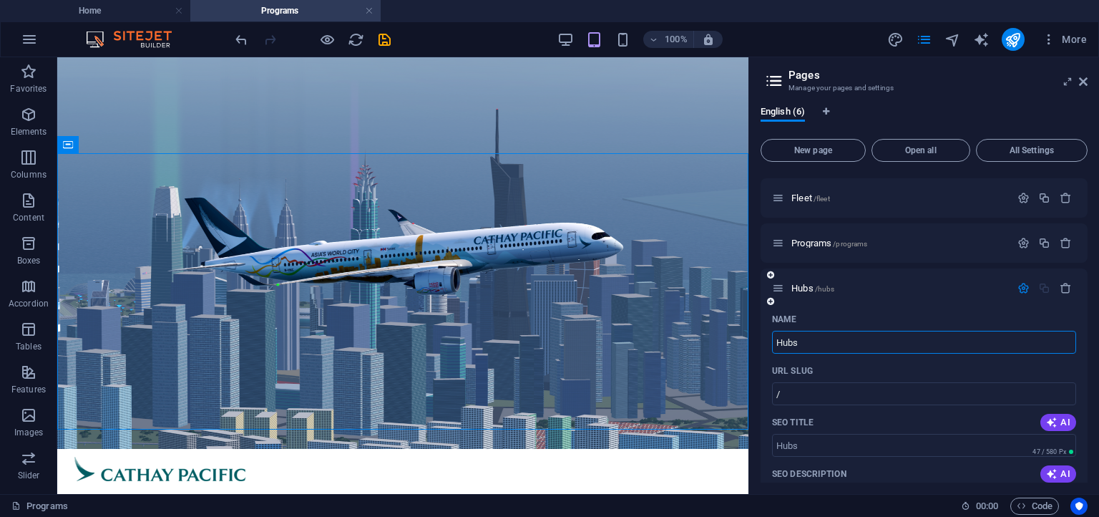
type input "/hubs"
type input "Hubs"
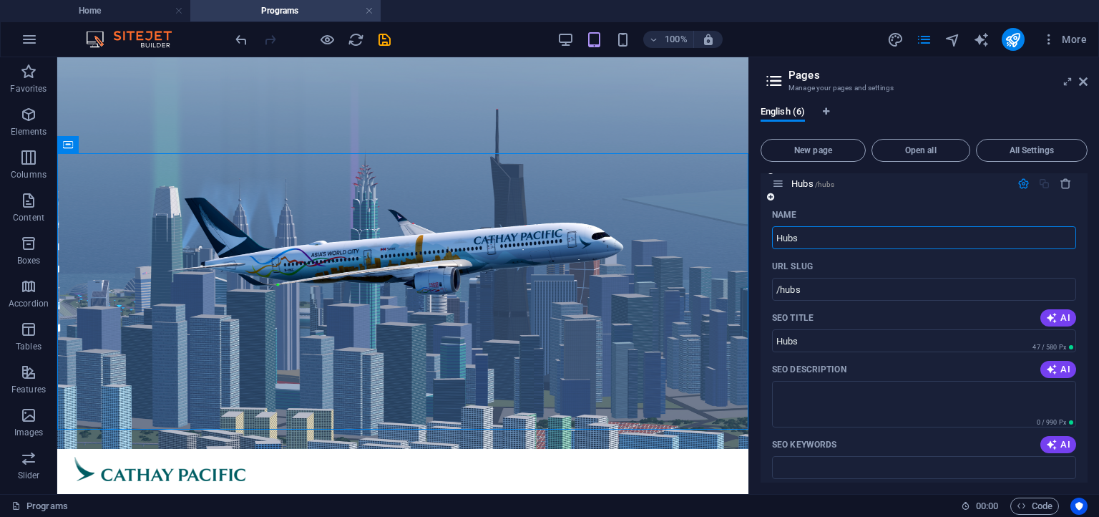
scroll to position [260, 0]
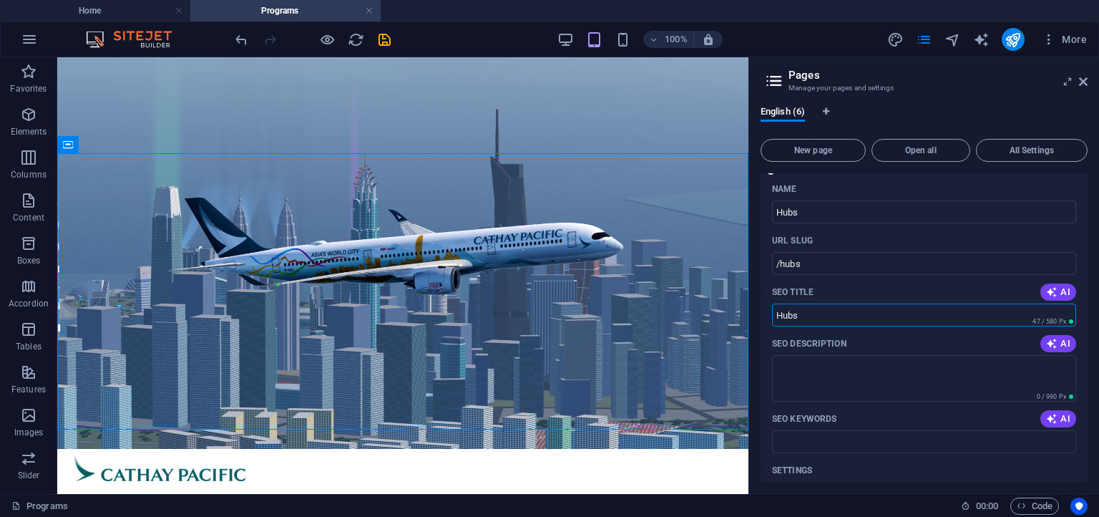
drag, startPoint x: 874, startPoint y: 316, endPoint x: 662, endPoint y: 325, distance: 212.6
click at [772, 325] on input "Hubs" at bounding box center [924, 314] width 304 height 23
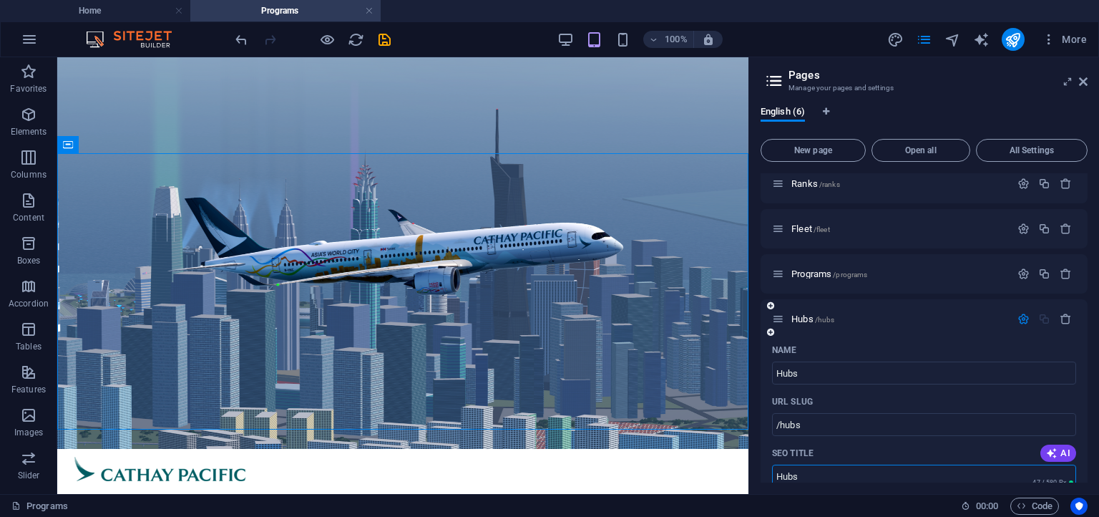
scroll to position [65, 0]
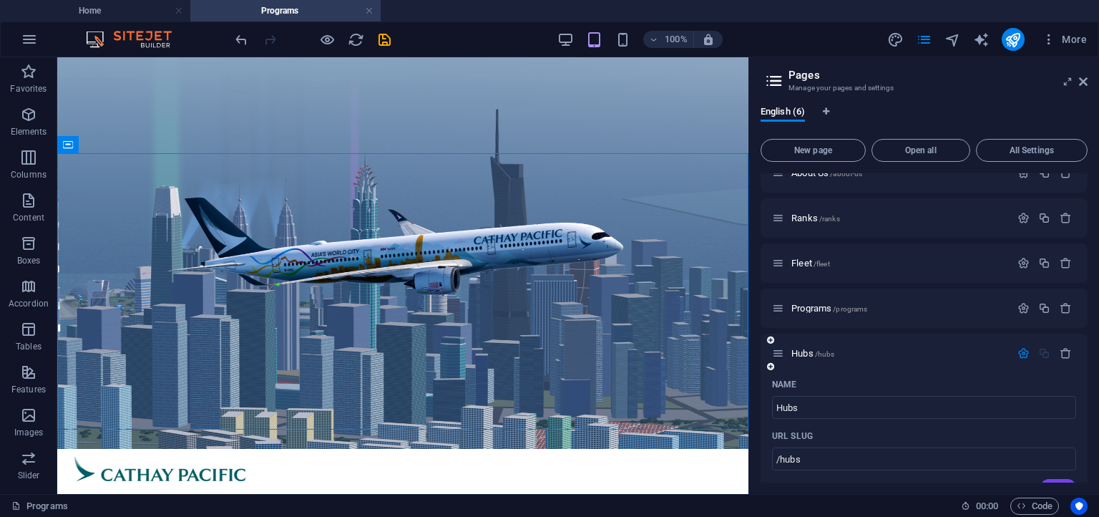
click at [852, 371] on div "Hubs /hubs" at bounding box center [923, 352] width 327 height 39
click at [813, 352] on span "Hubs /hubs" at bounding box center [812, 353] width 43 height 11
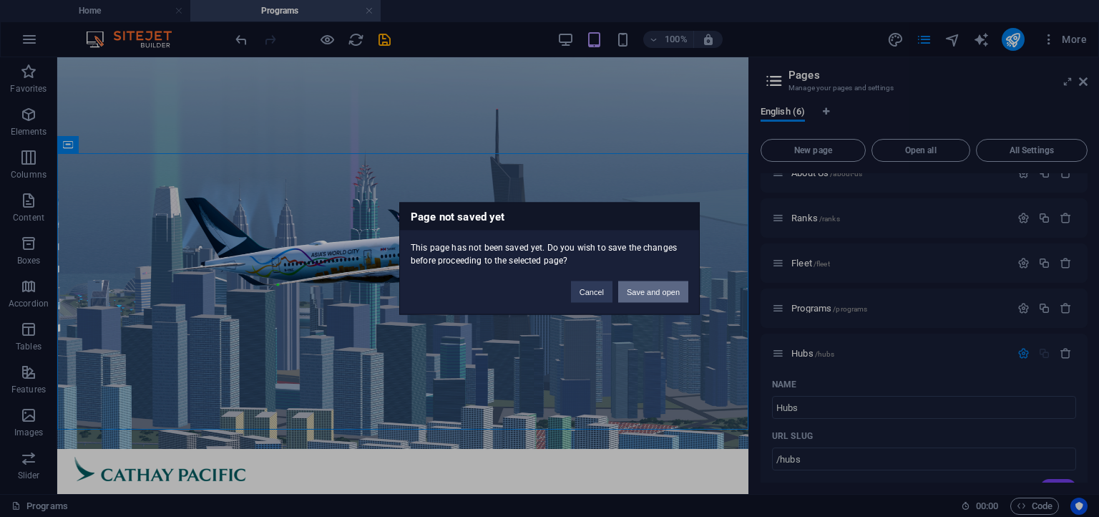
click at [671, 293] on button "Save and open" at bounding box center [653, 291] width 70 height 21
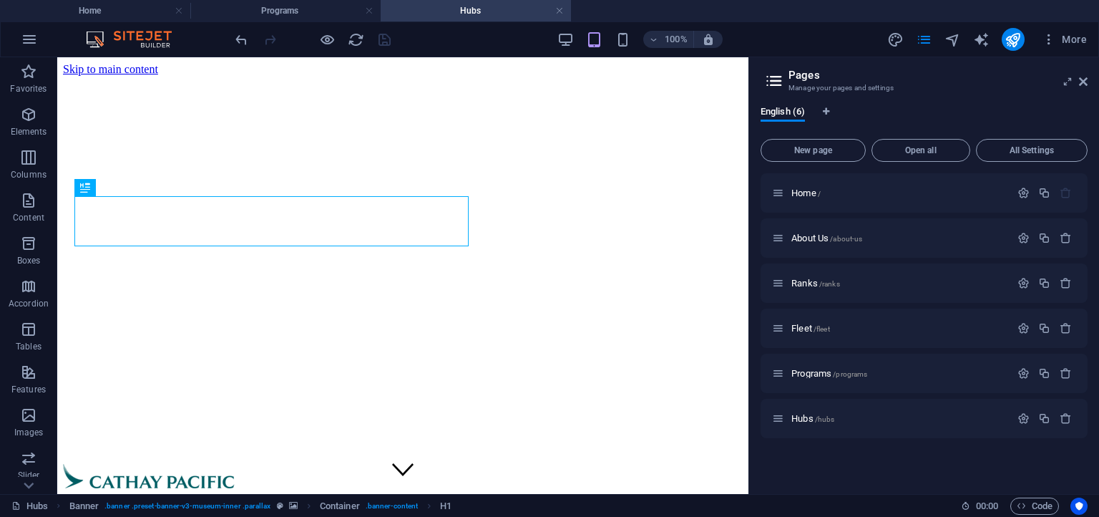
scroll to position [0, 0]
click at [368, 13] on link at bounding box center [369, 11] width 9 height 14
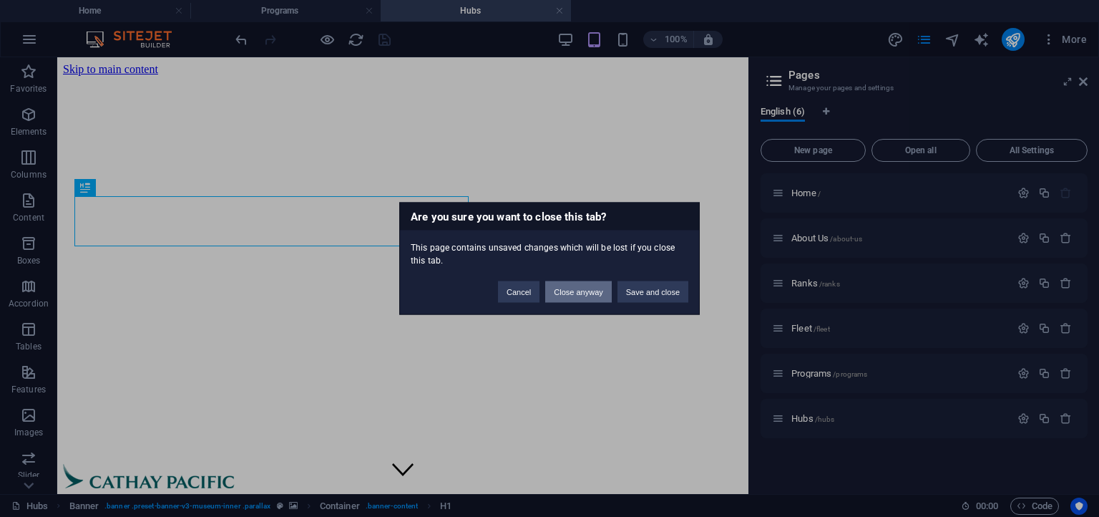
drag, startPoint x: 335, startPoint y: 62, endPoint x: 592, endPoint y: 293, distance: 346.5
click at [592, 293] on button "Close anyway" at bounding box center [578, 291] width 66 height 21
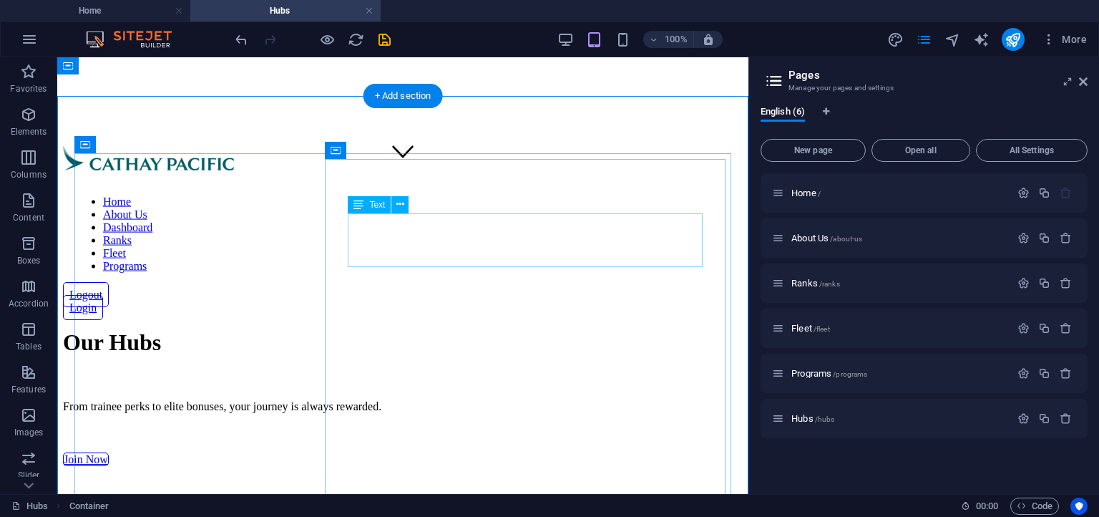
scroll to position [226, 0]
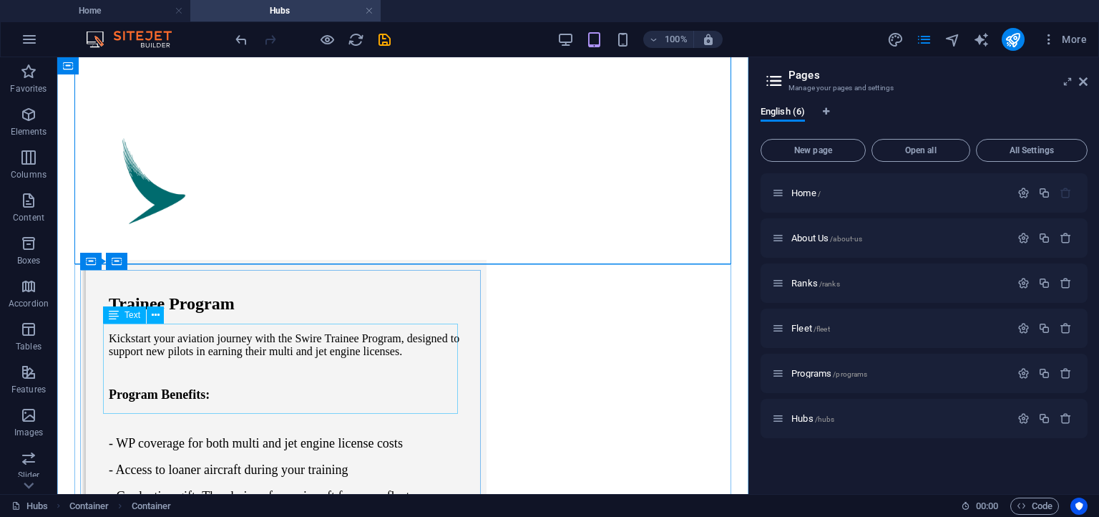
scroll to position [755, 0]
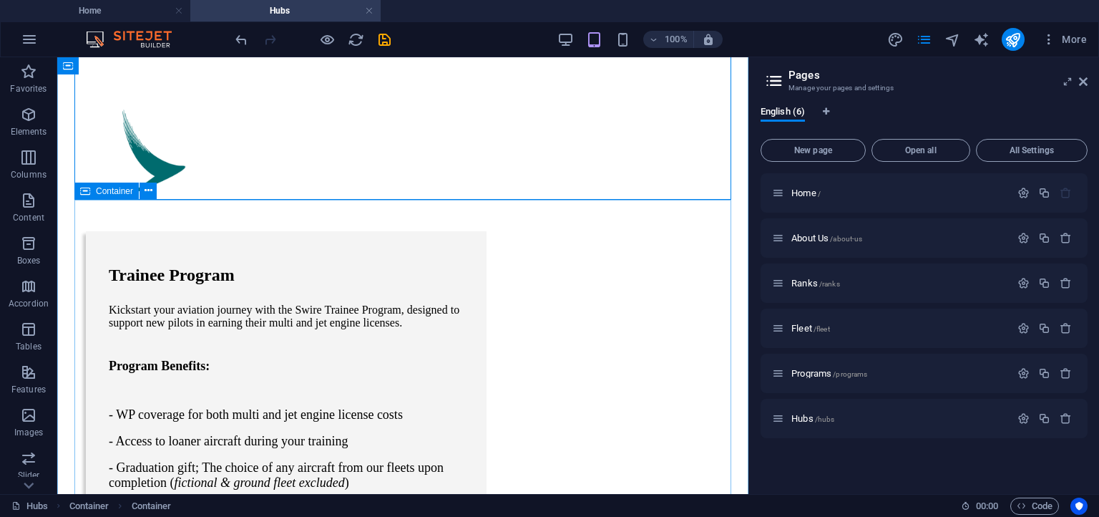
click at [1083, 79] on icon at bounding box center [1083, 81] width 9 height 11
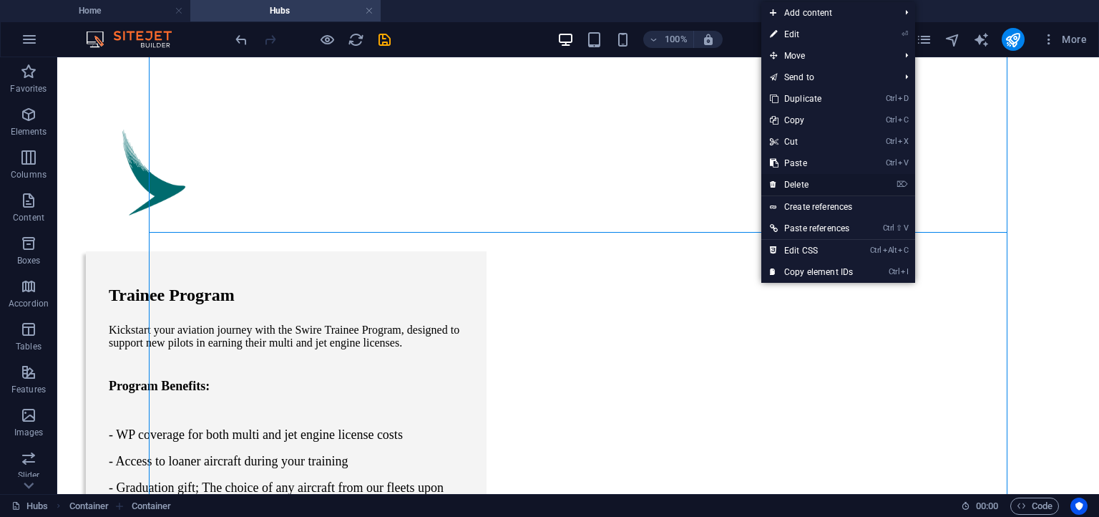
click at [803, 185] on link "⌦ Delete" at bounding box center [811, 184] width 100 height 21
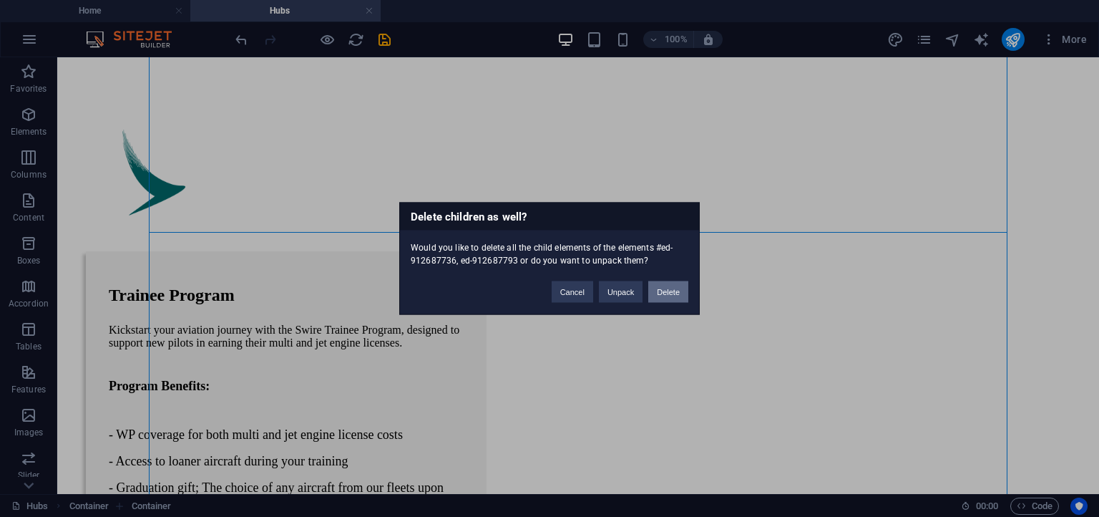
click at [667, 290] on button "Delete" at bounding box center [668, 291] width 40 height 21
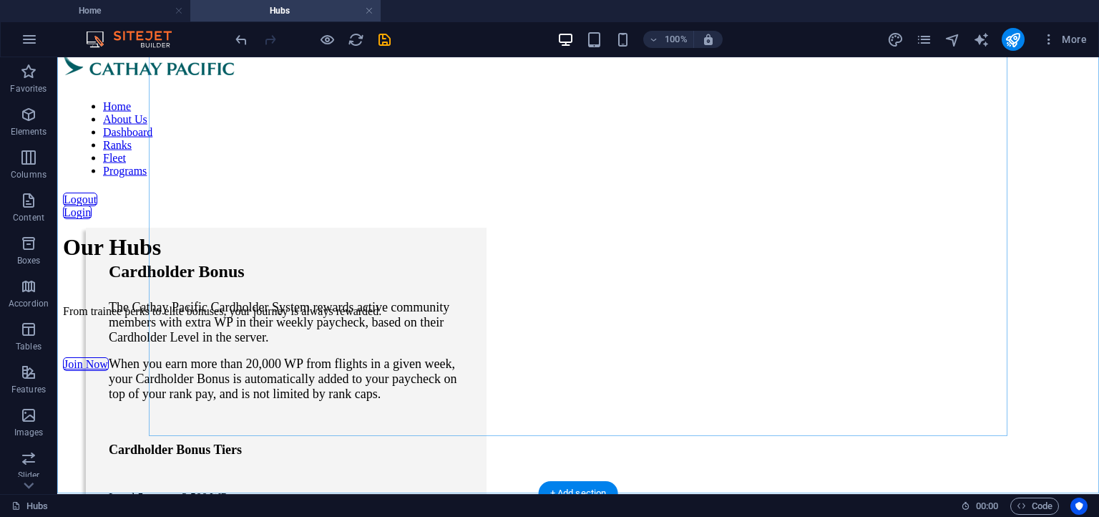
scroll to position [434, 0]
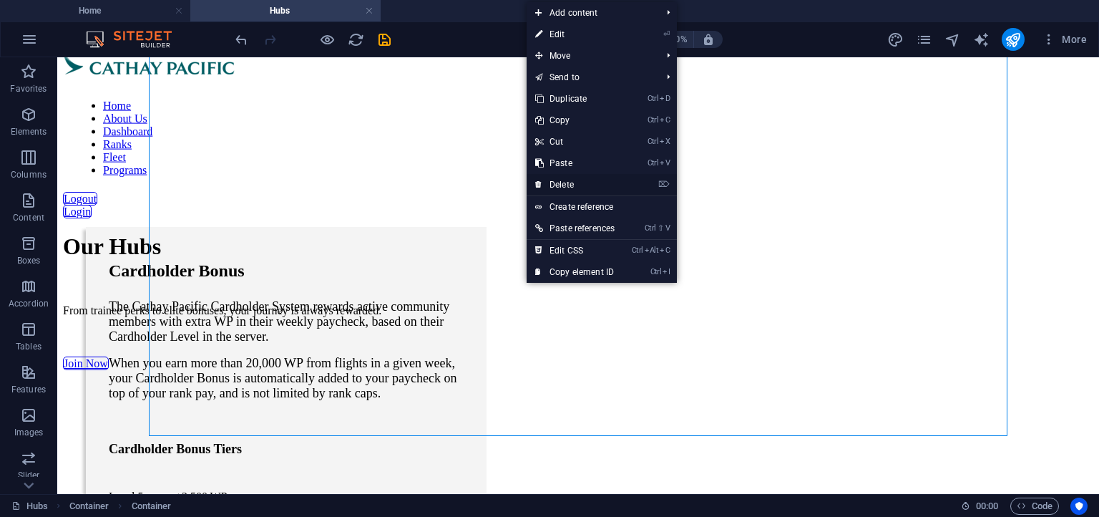
click at [591, 180] on link "⌦ Delete" at bounding box center [575, 184] width 97 height 21
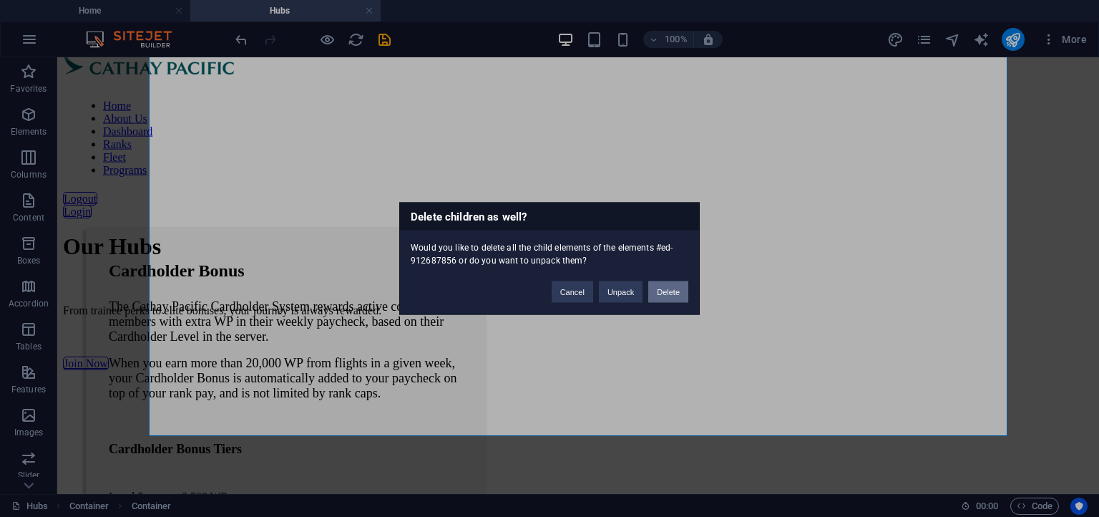
click at [667, 299] on button "Delete" at bounding box center [668, 291] width 40 height 21
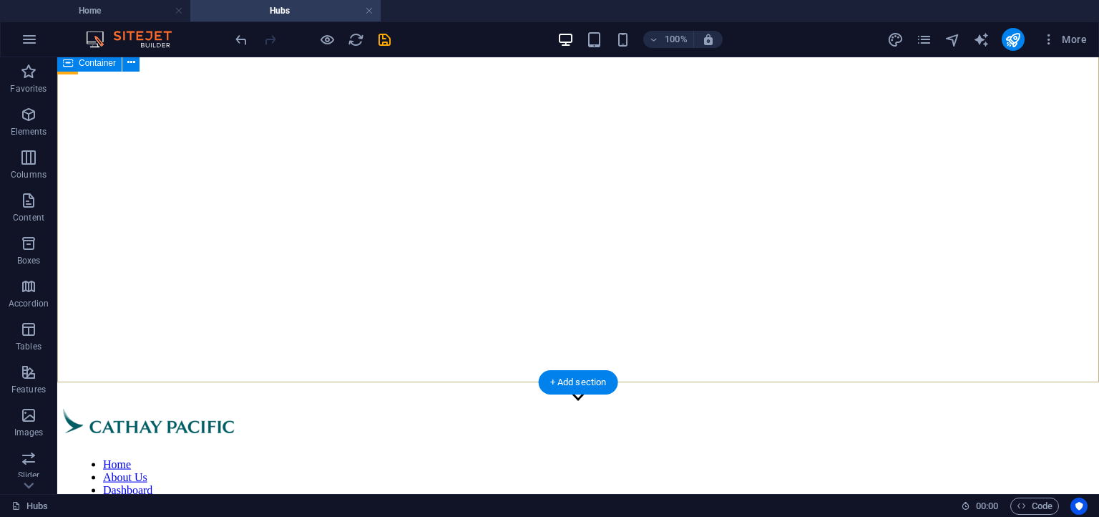
scroll to position [0, 0]
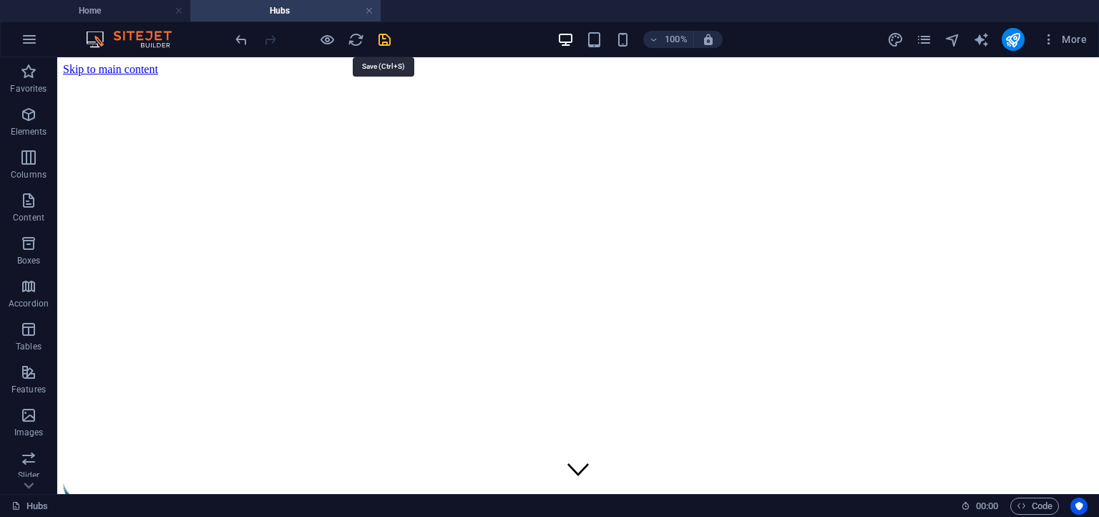
click at [385, 40] on icon "save" at bounding box center [384, 39] width 16 height 16
